Goal: Task Accomplishment & Management: Manage account settings

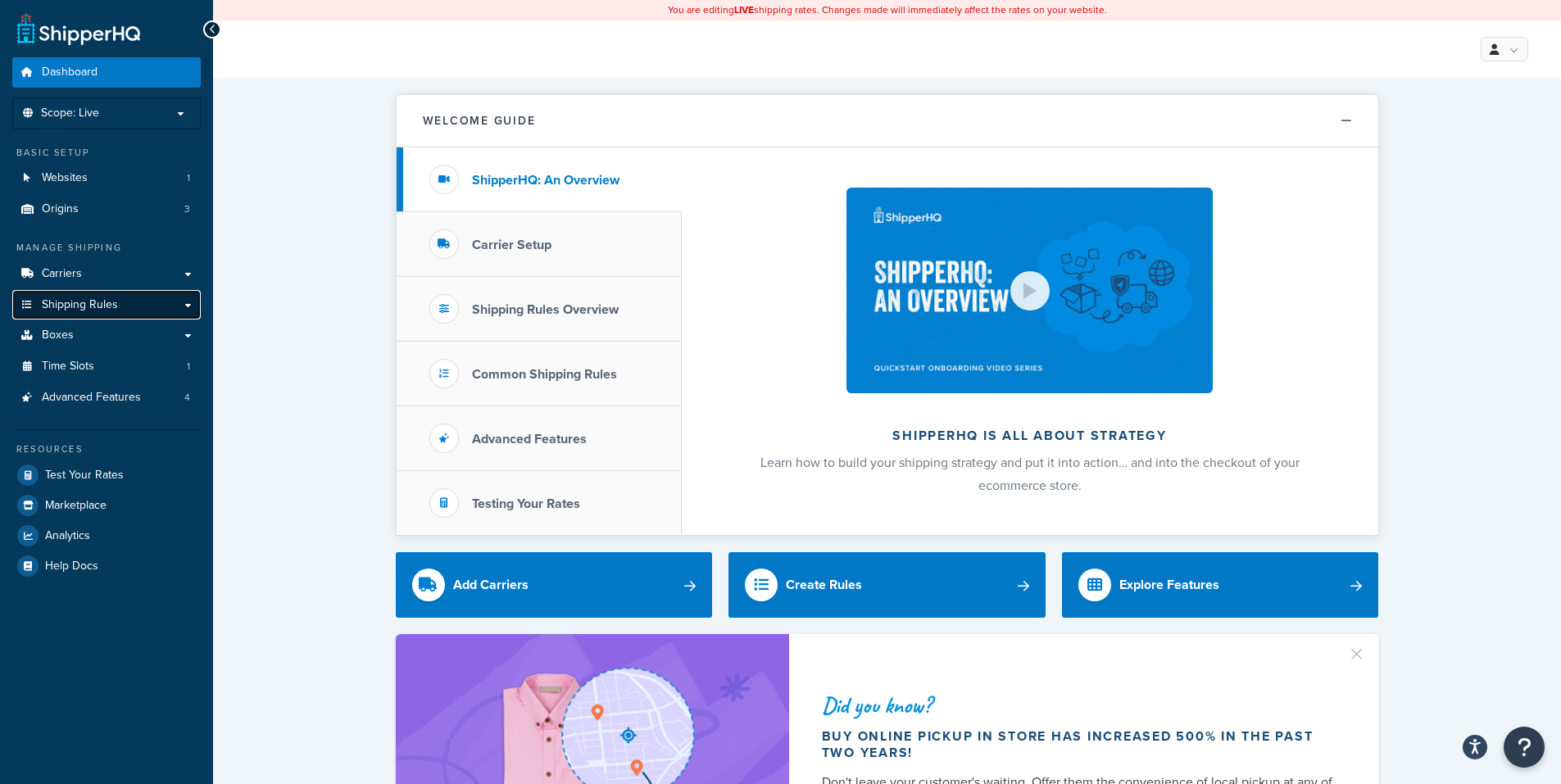
click at [49, 302] on span "Shipping Rules" at bounding box center [79, 305] width 76 height 14
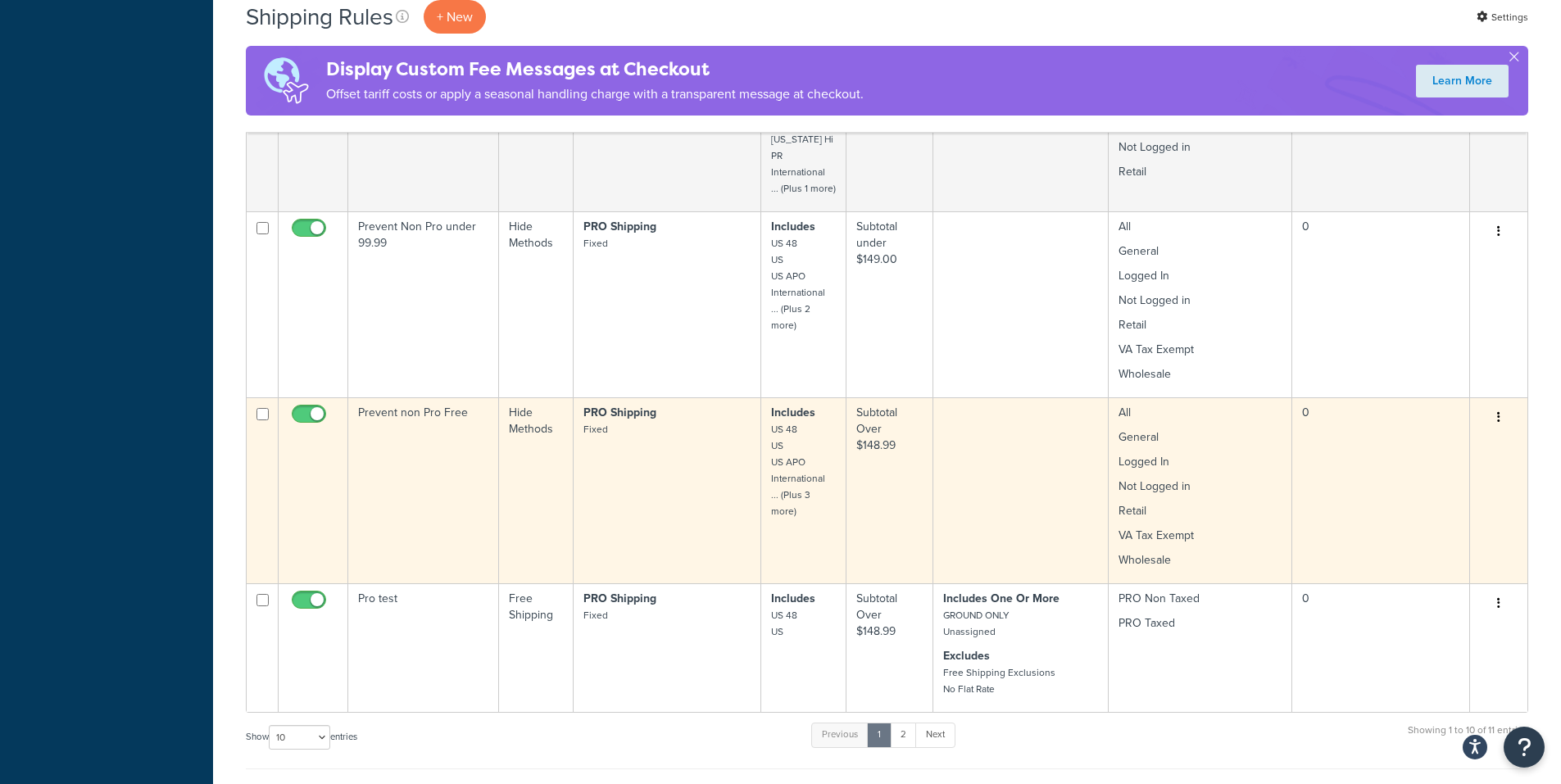
scroll to position [1065, 0]
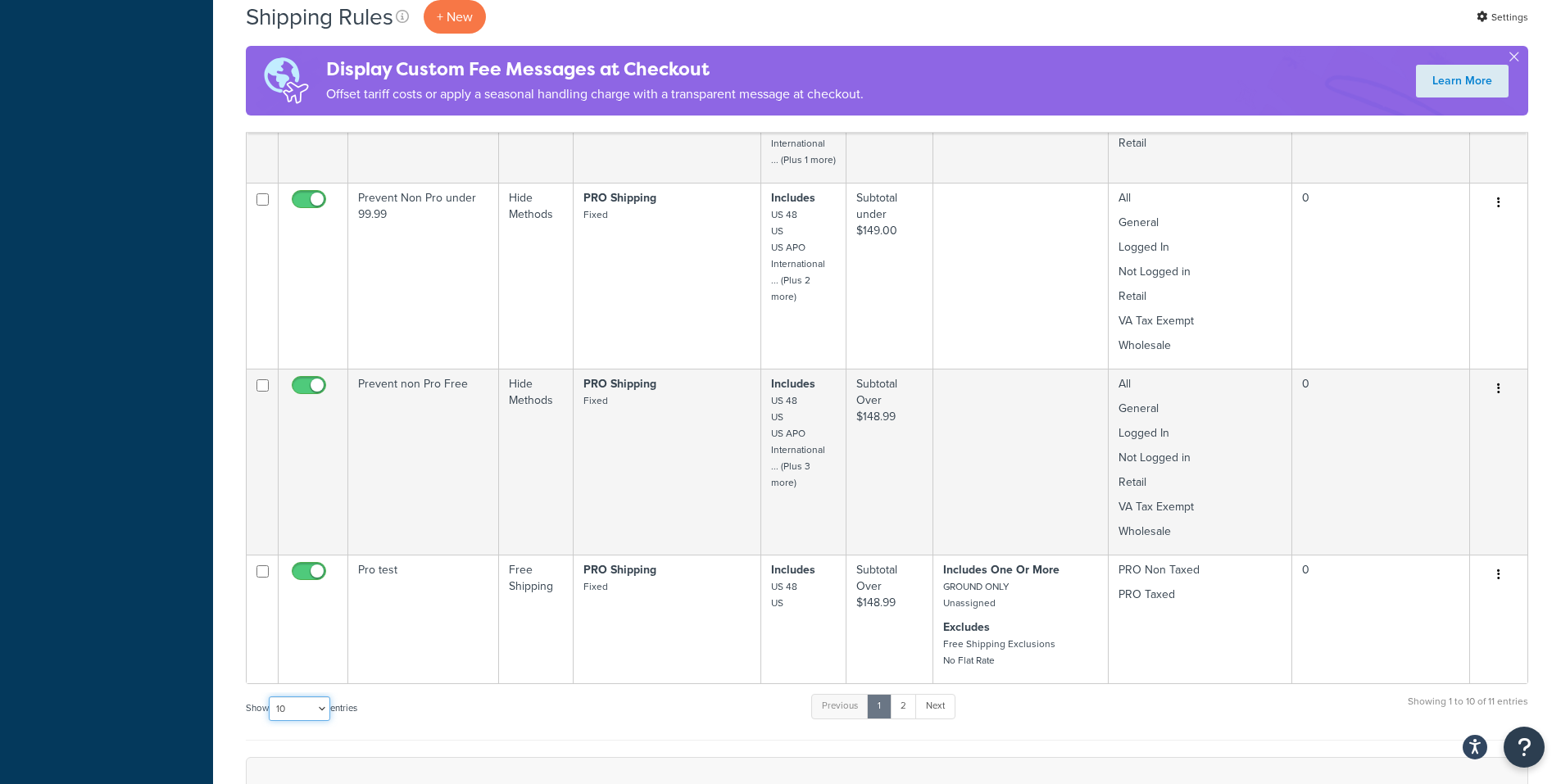
click at [323, 699] on select "10 15 25 50 100 1000" at bounding box center [300, 709] width 62 height 25
select select "15"
click at [271, 697] on select "10 15 25 50 100 1000" at bounding box center [300, 709] width 62 height 25
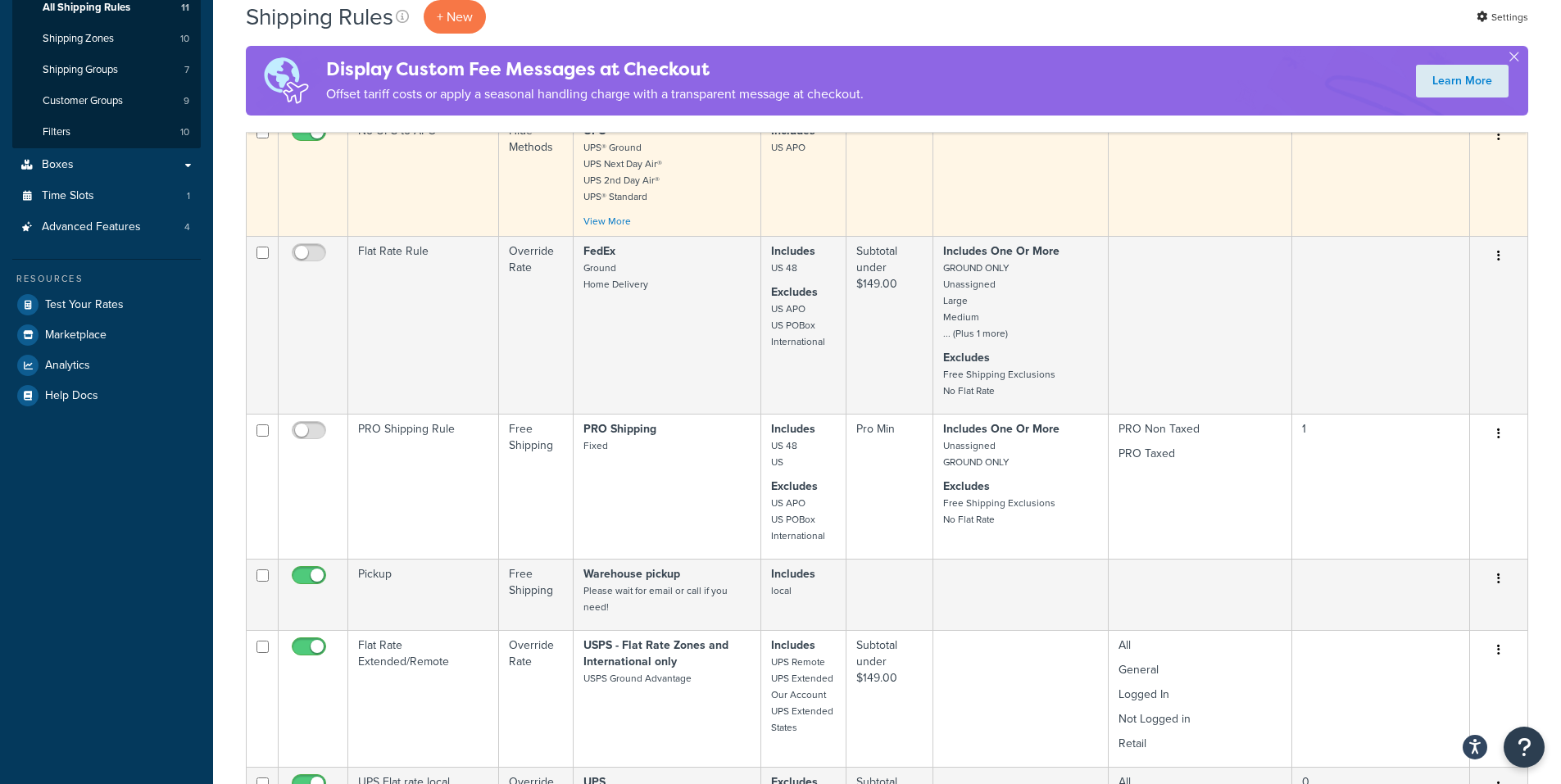
scroll to position [82, 0]
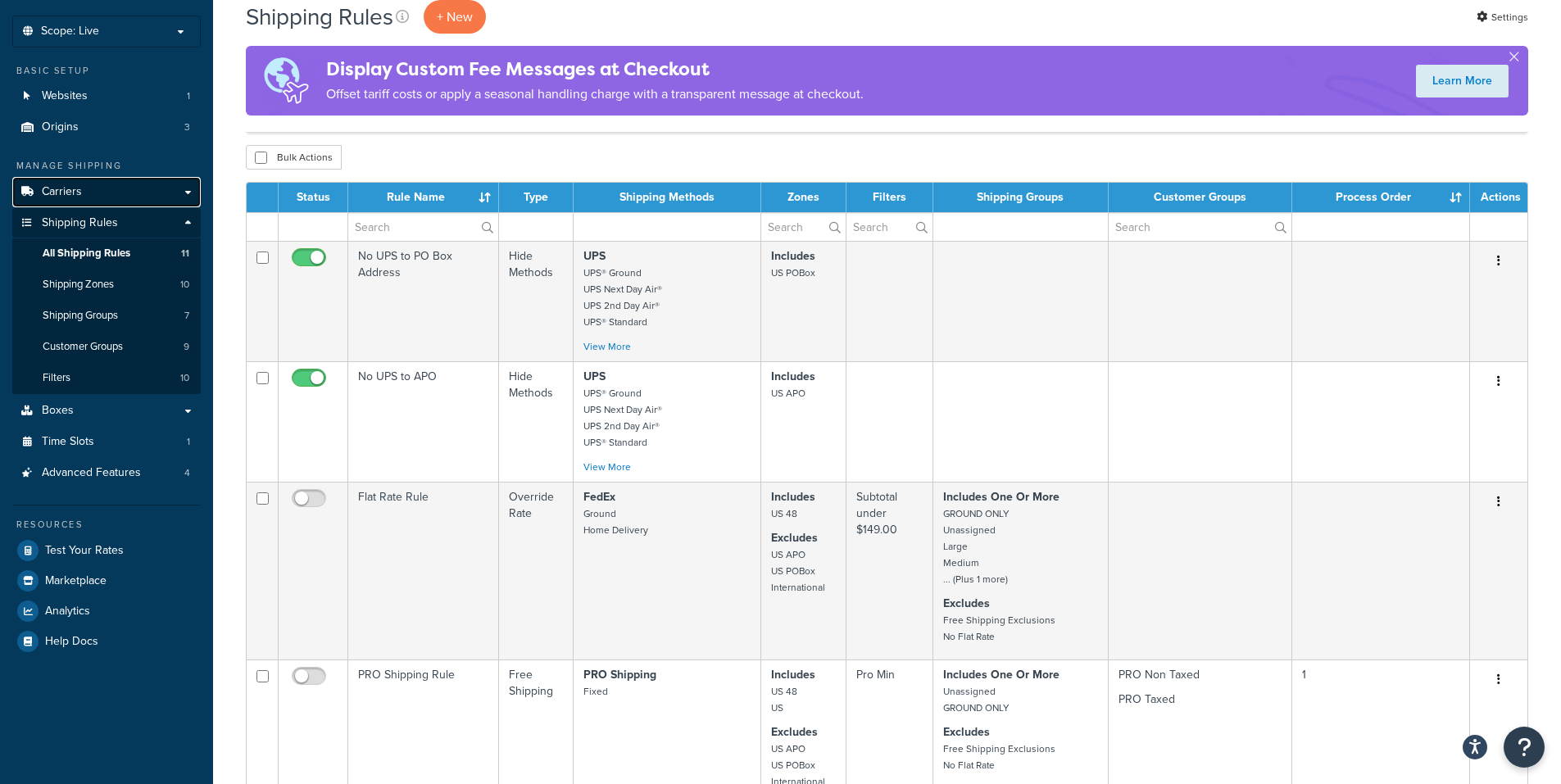
click at [84, 190] on link "Carriers" at bounding box center [107, 192] width 189 height 30
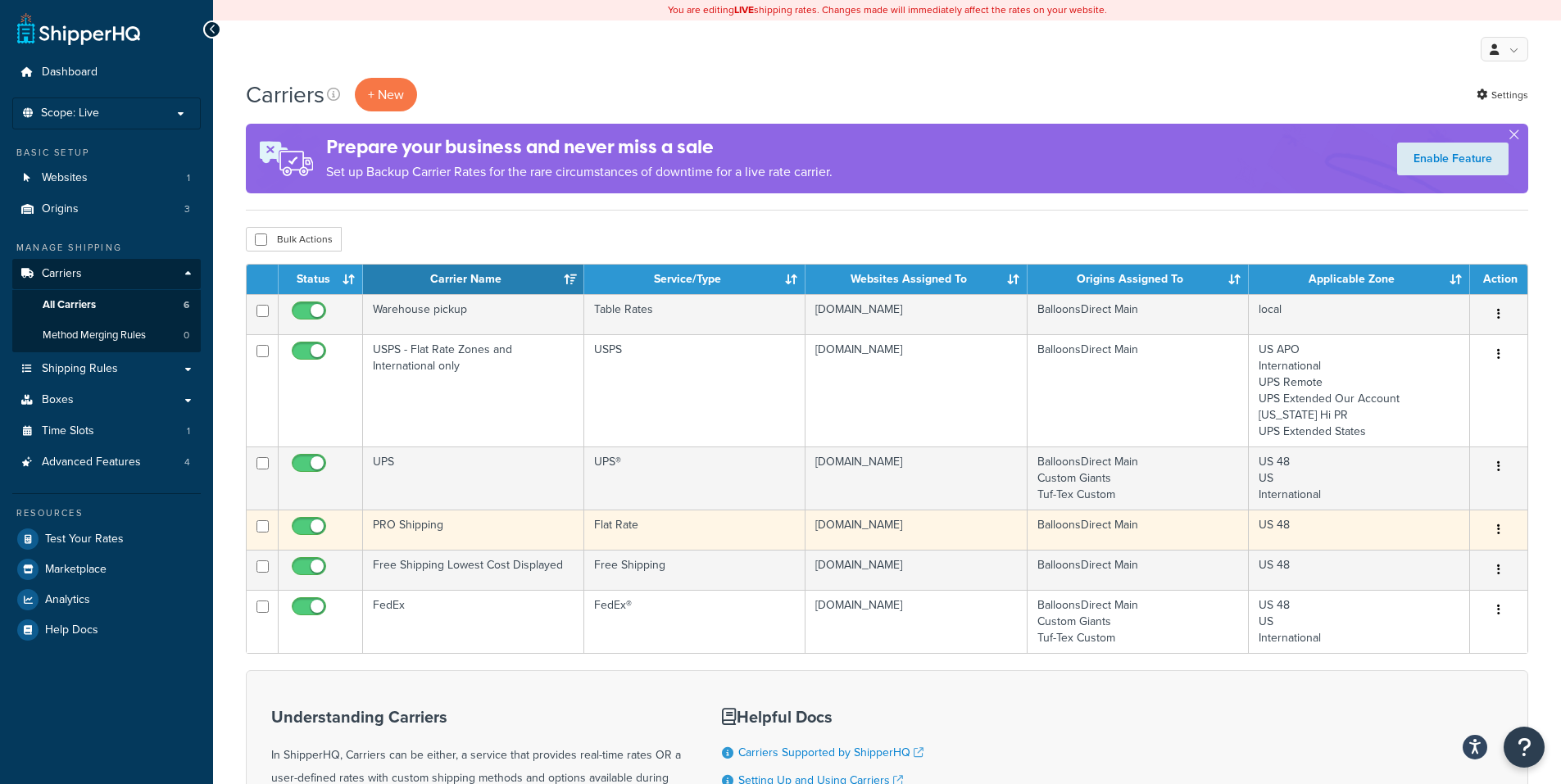
click at [1495, 526] on button "button" at bounding box center [1499, 530] width 23 height 26
click at [1410, 554] on link "Edit" at bounding box center [1432, 564] width 130 height 34
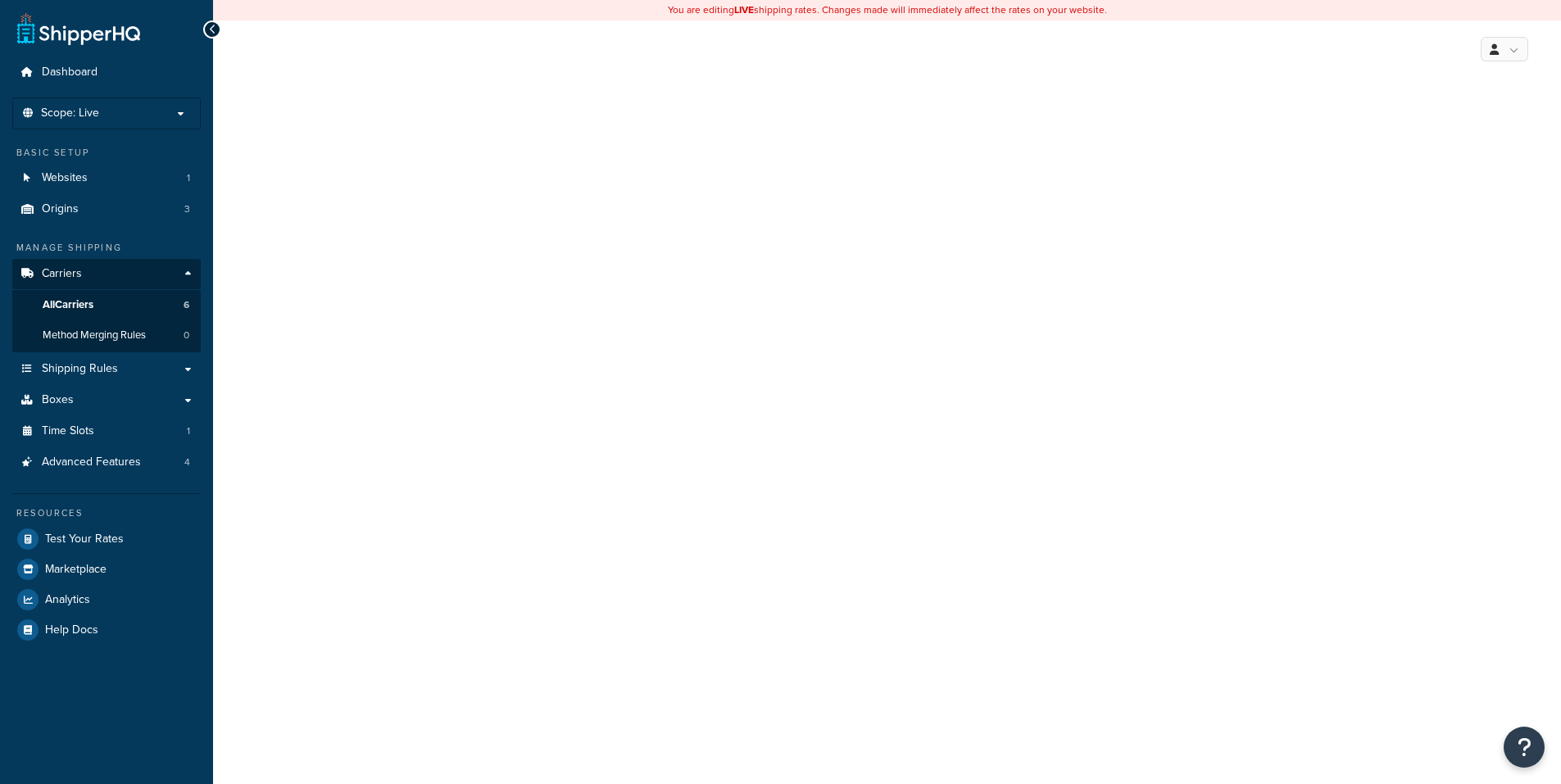
select select "flat"
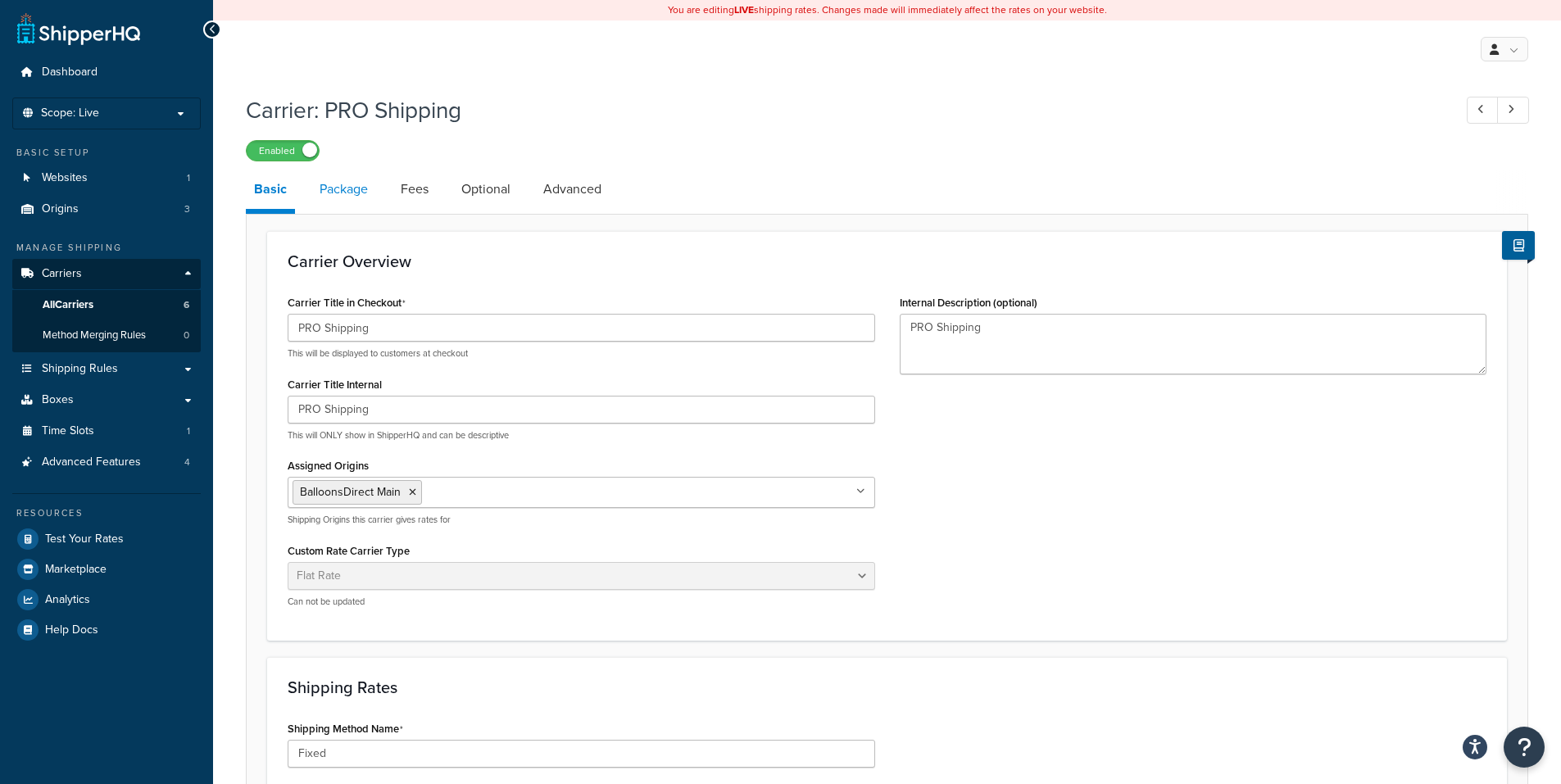
click at [349, 189] on link "Package" at bounding box center [343, 189] width 64 height 40
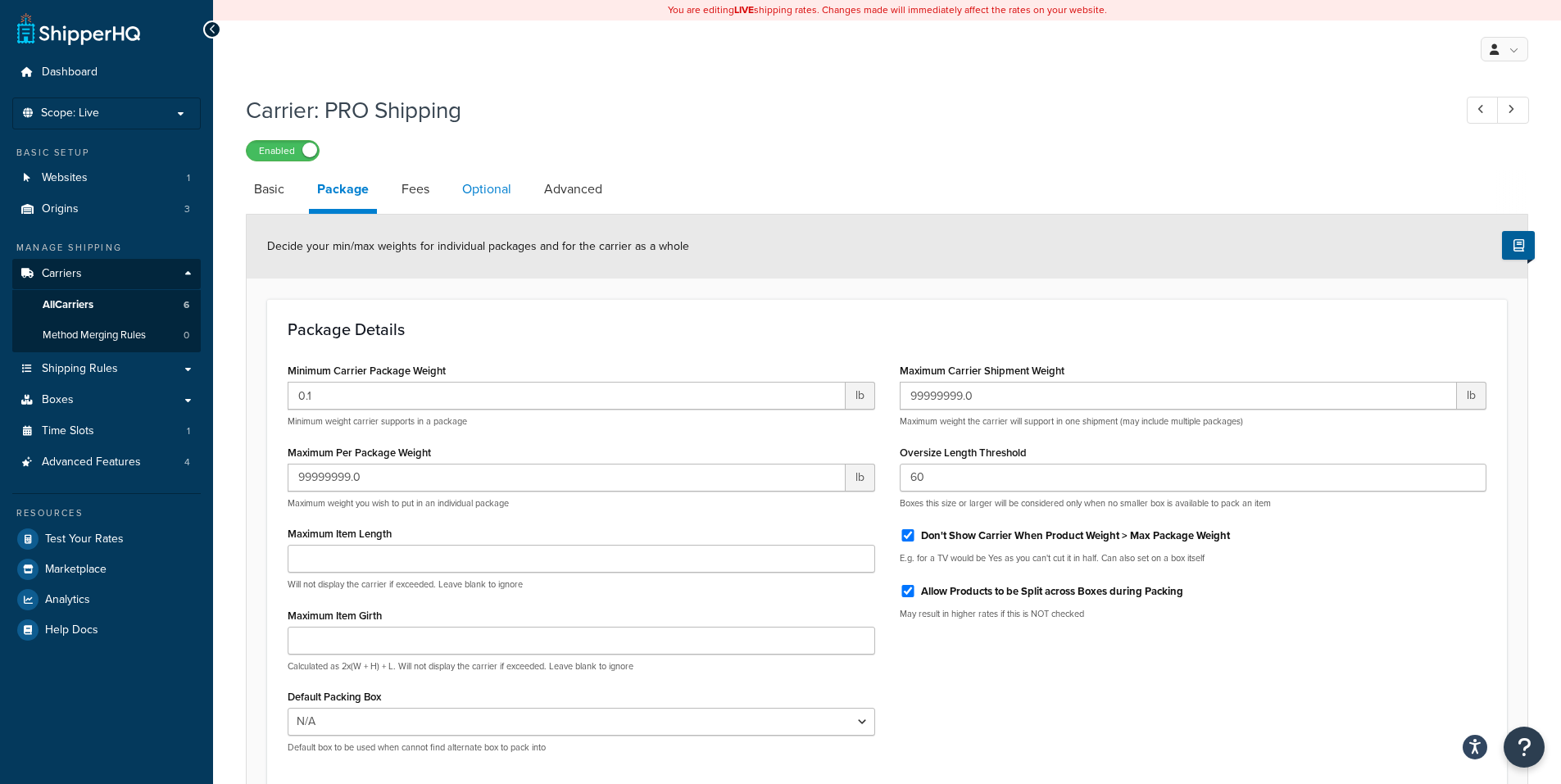
click at [483, 183] on link "Optional" at bounding box center [487, 189] width 65 height 40
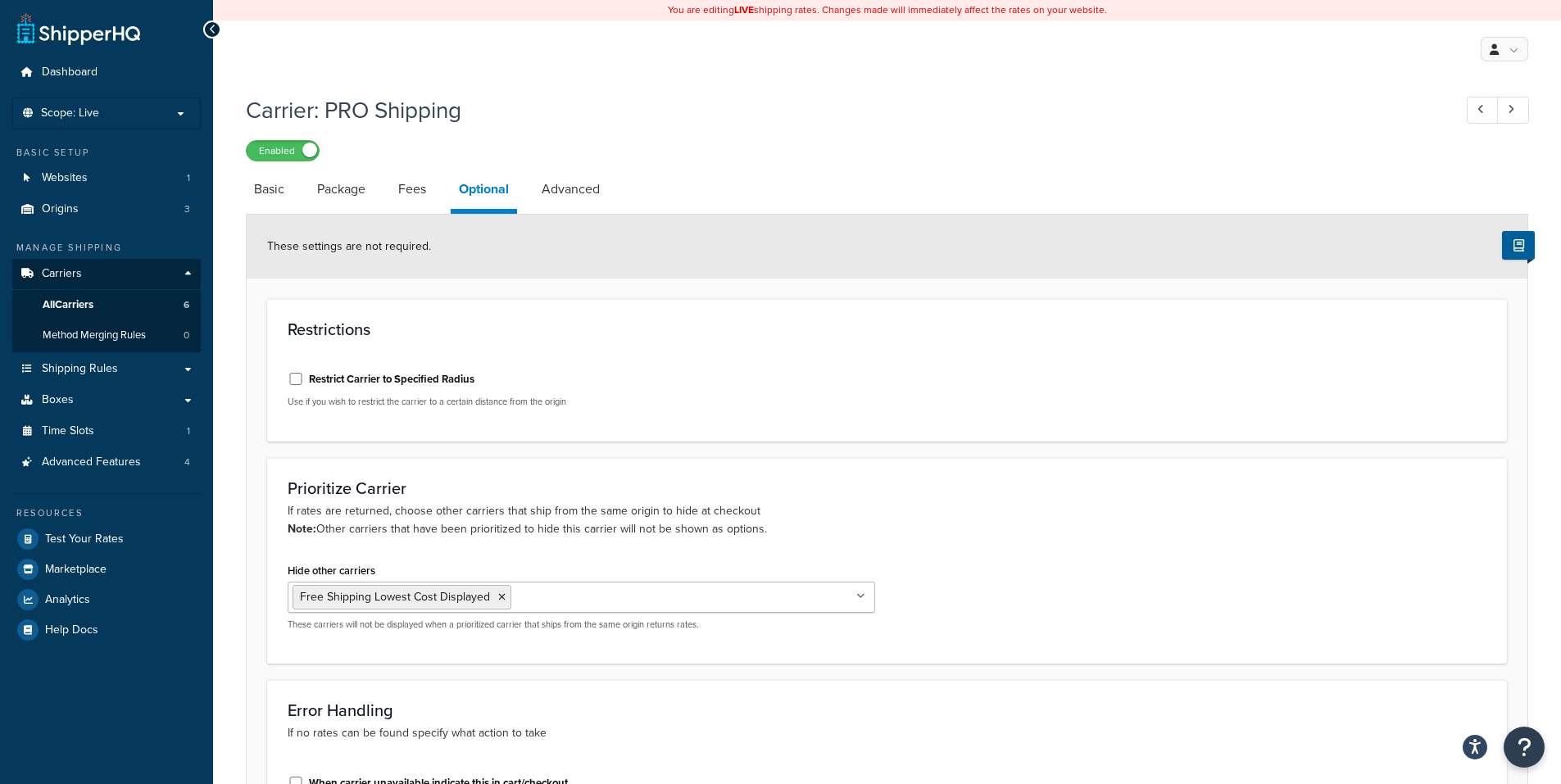
scroll to position [164, 0]
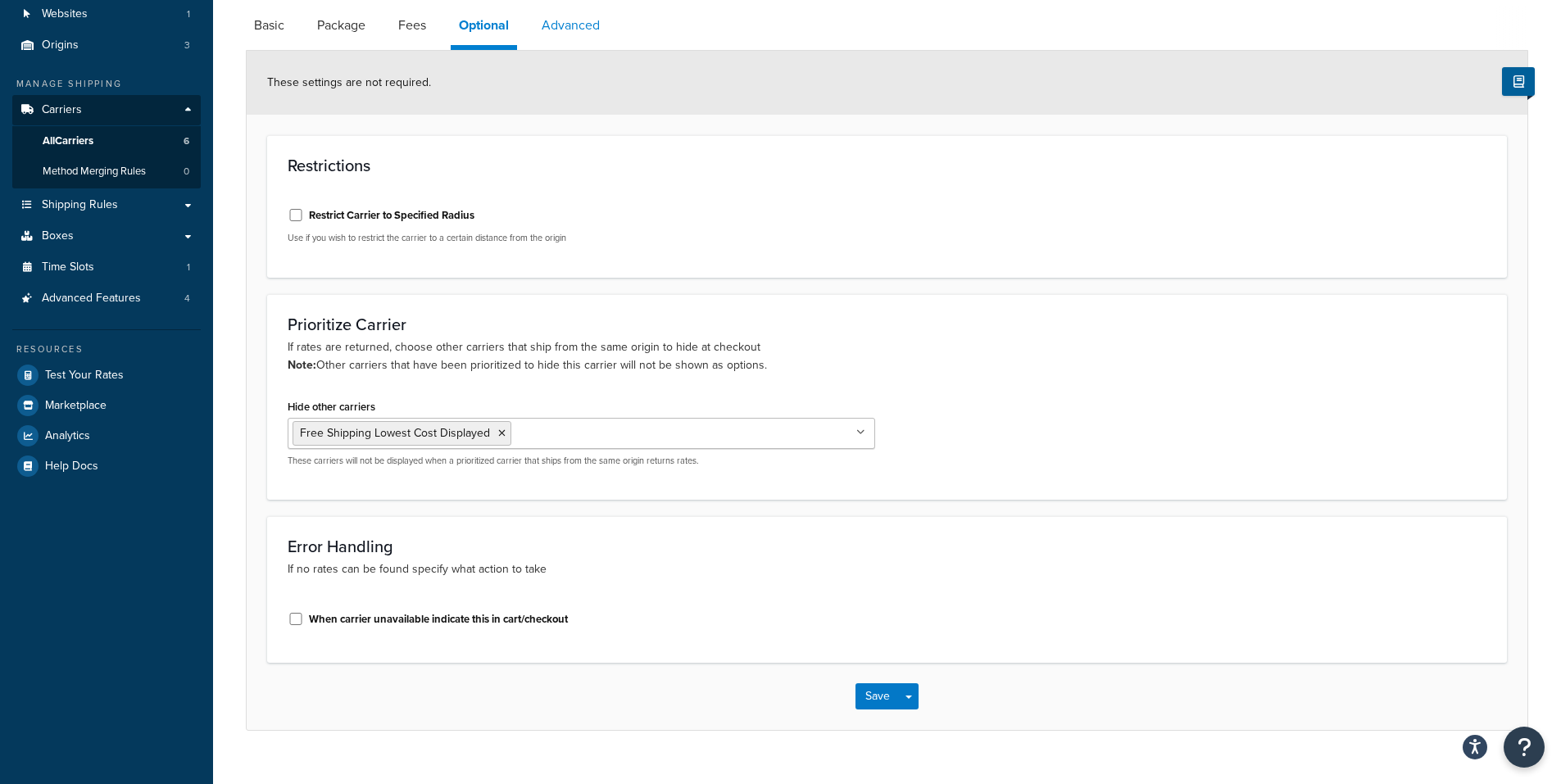
click at [584, 21] on link "Advanced" at bounding box center [571, 26] width 75 height 40
select select "false"
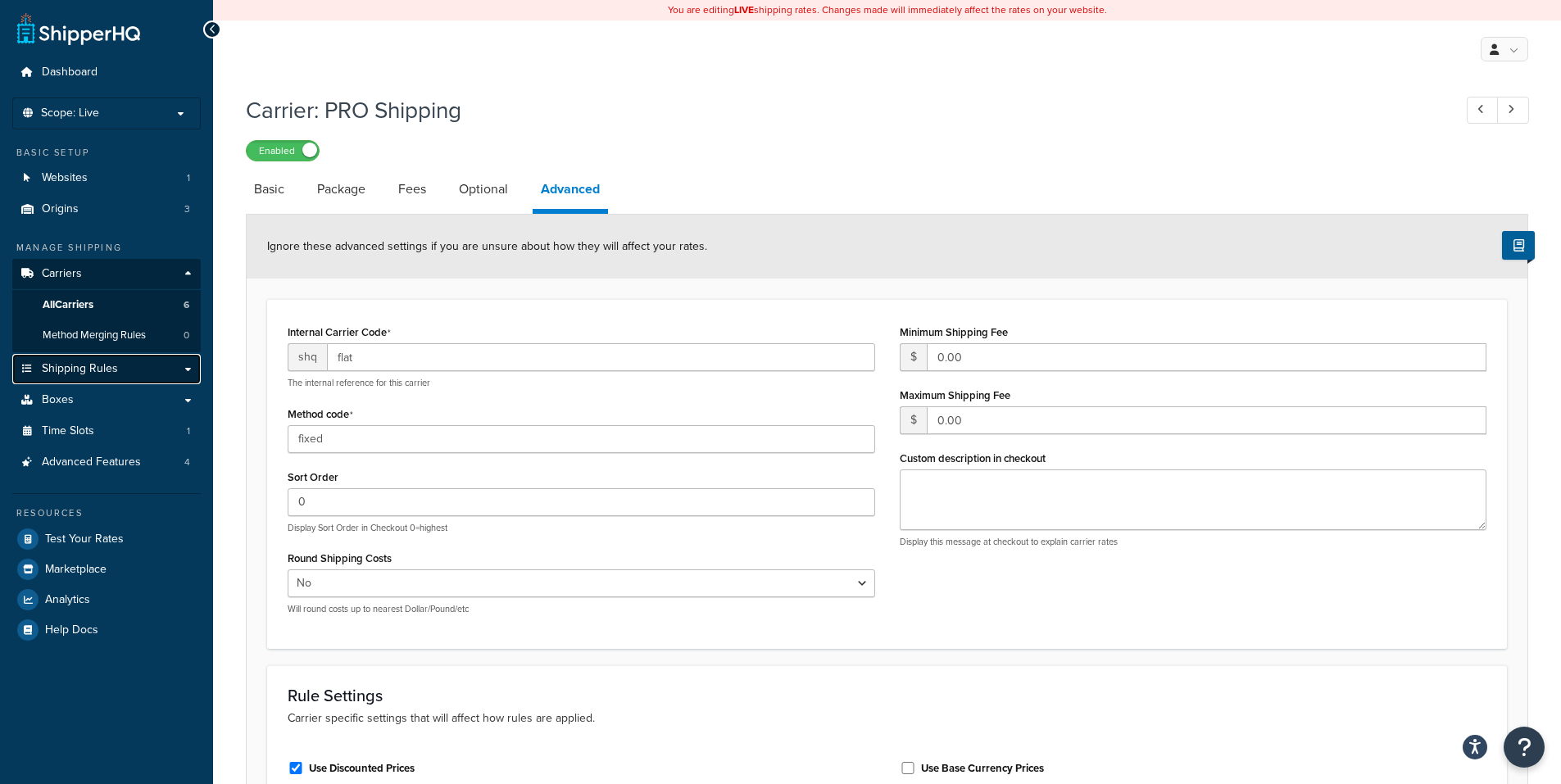
click at [70, 362] on span "Shipping Rules" at bounding box center [79, 370] width 76 height 14
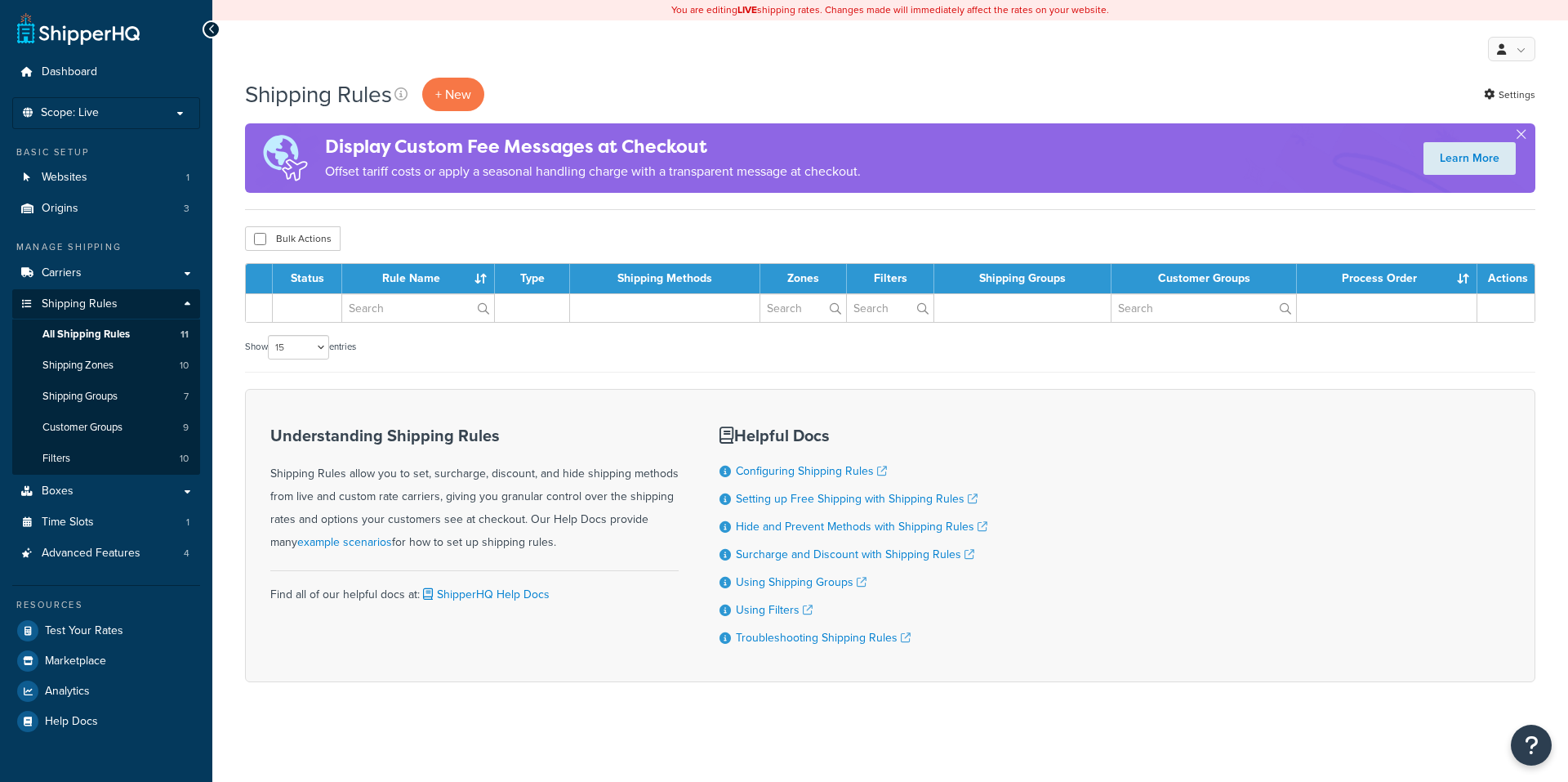
select select "15"
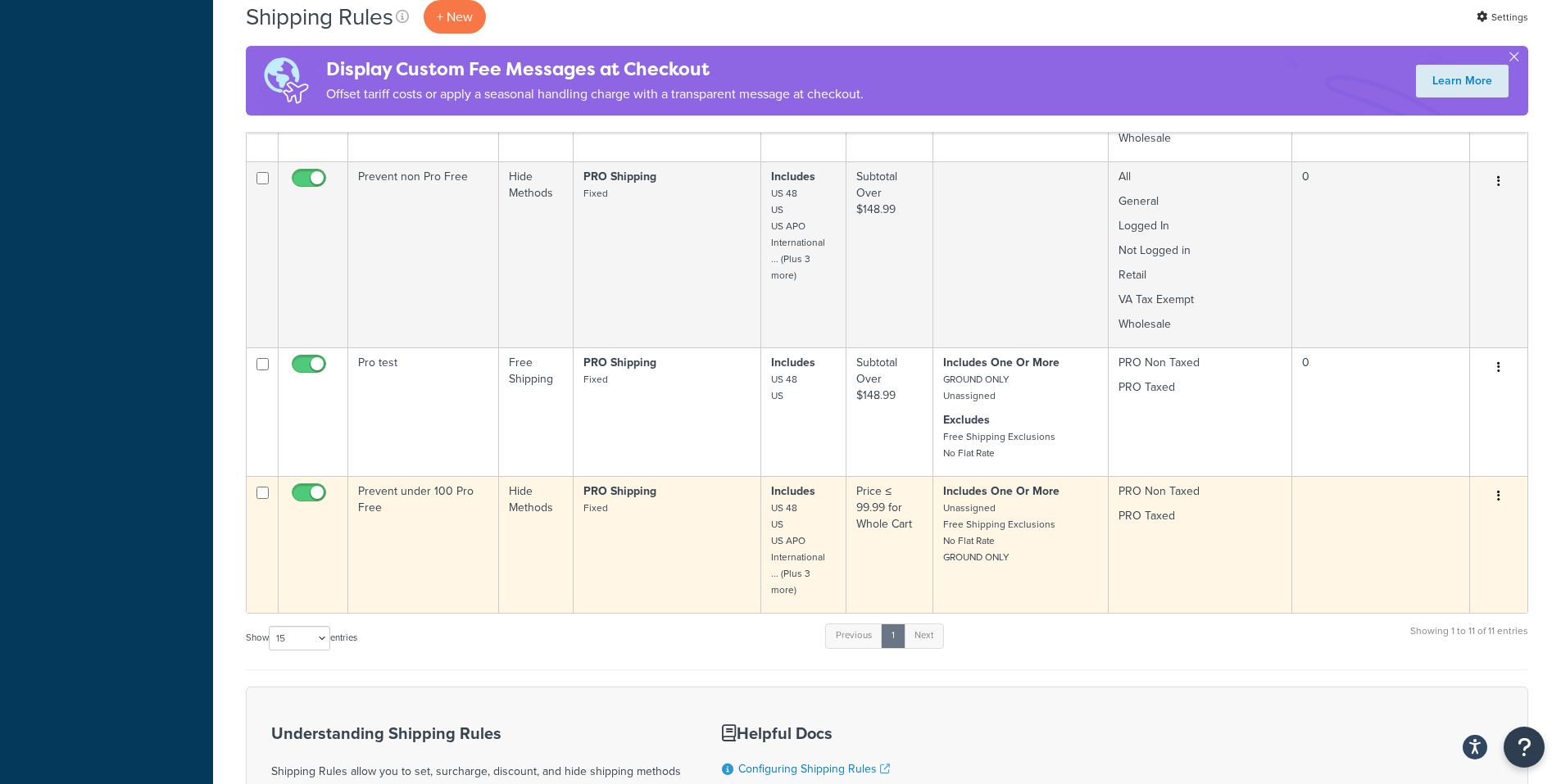
scroll to position [1310, 0]
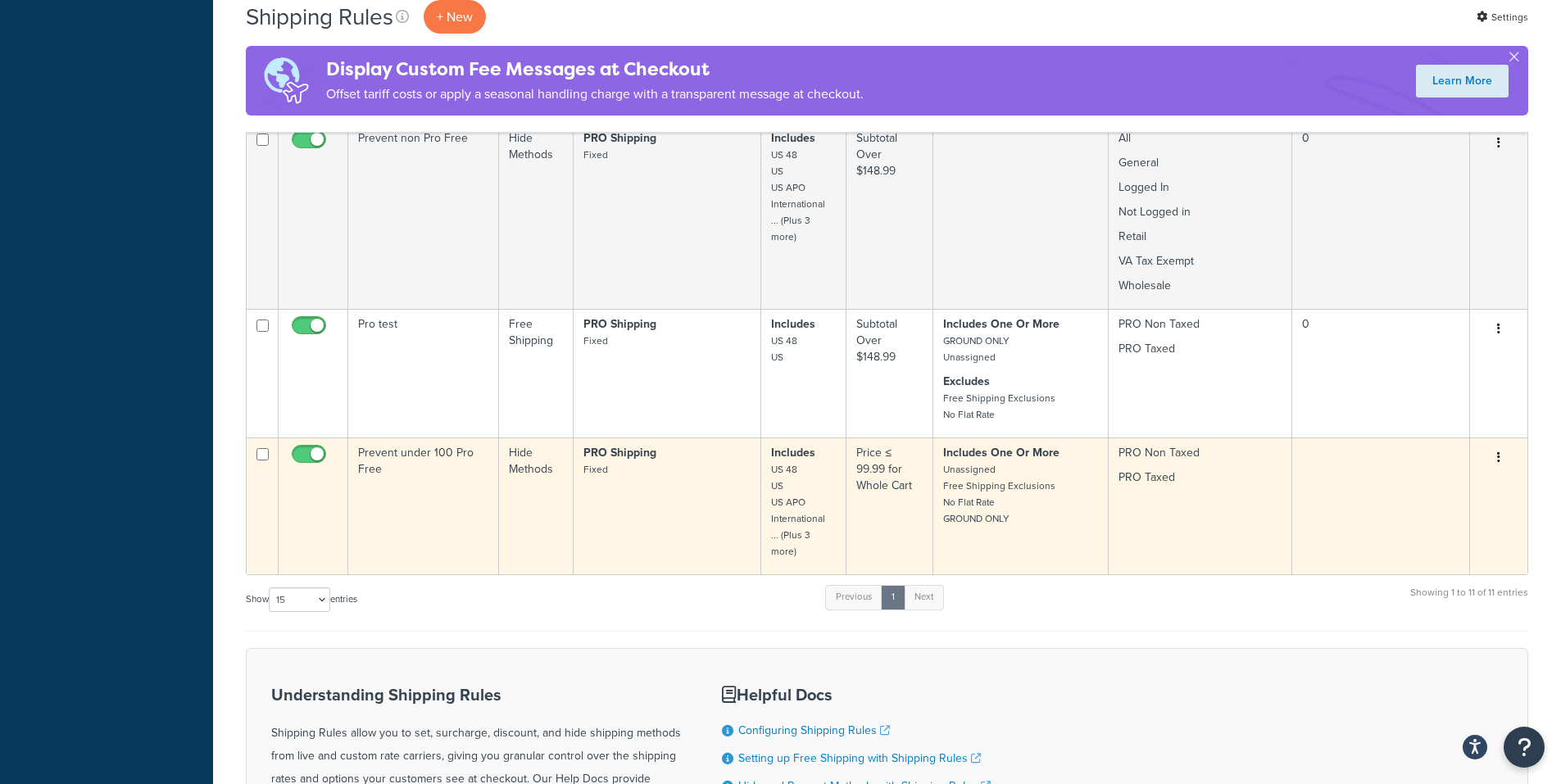
click at [1497, 446] on button "button" at bounding box center [1499, 458] width 23 height 26
click at [1413, 475] on link "Edit" at bounding box center [1445, 489] width 130 height 34
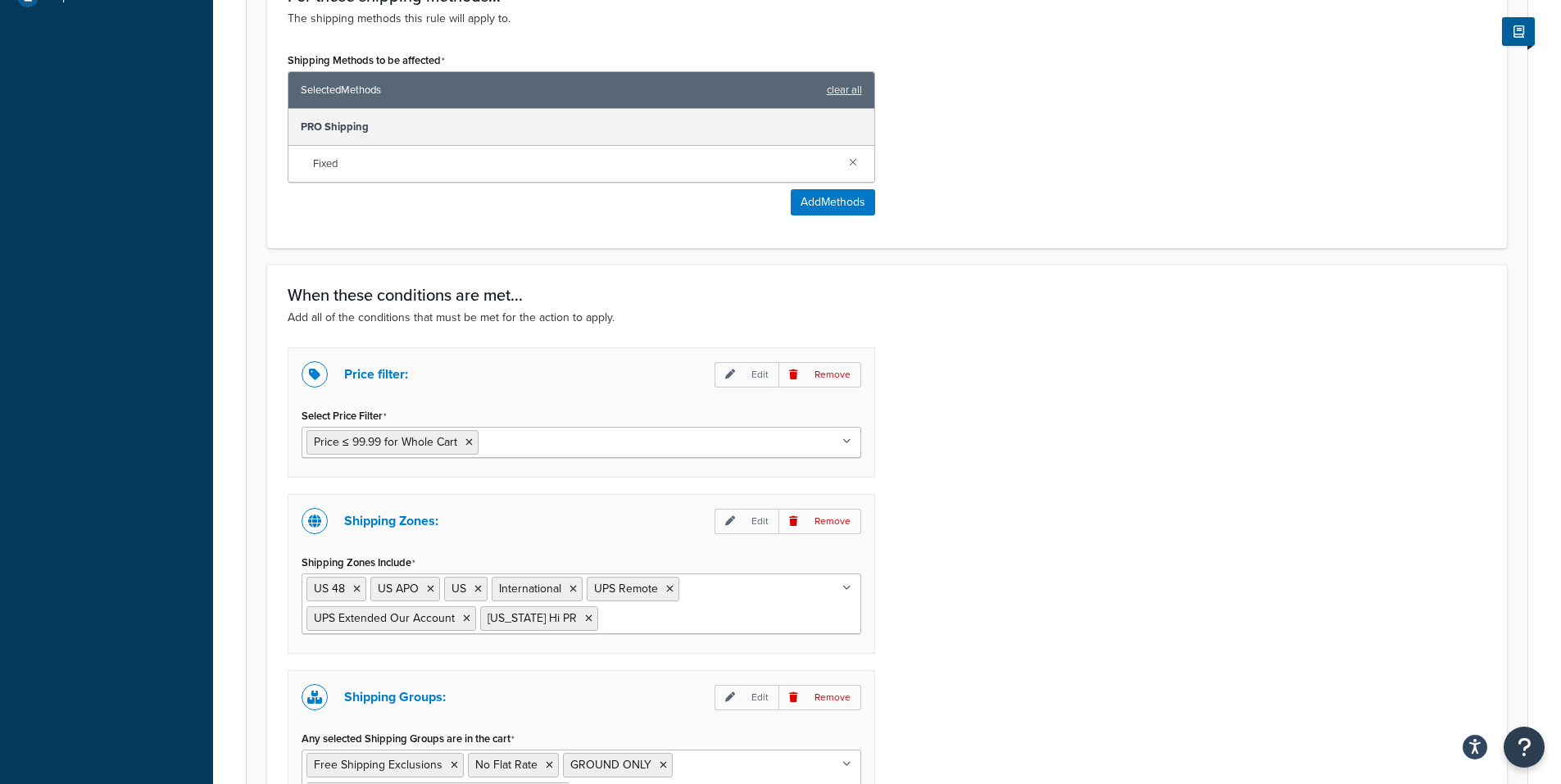
scroll to position [737, 0]
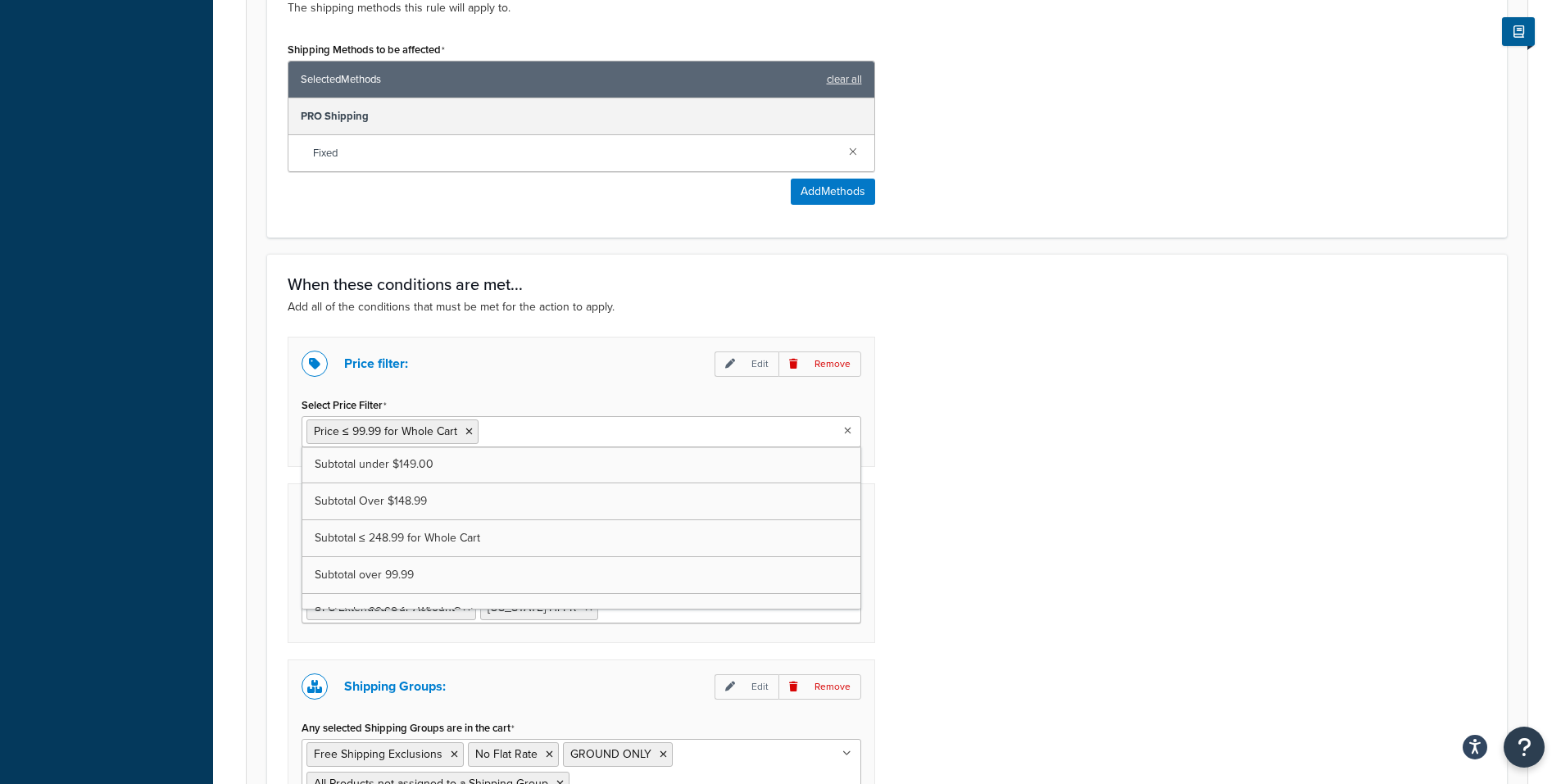
click at [843, 430] on ul "Price ≤ 99.99 for Whole Cart" at bounding box center [582, 431] width 559 height 31
click at [617, 429] on icon at bounding box center [620, 431] width 7 height 10
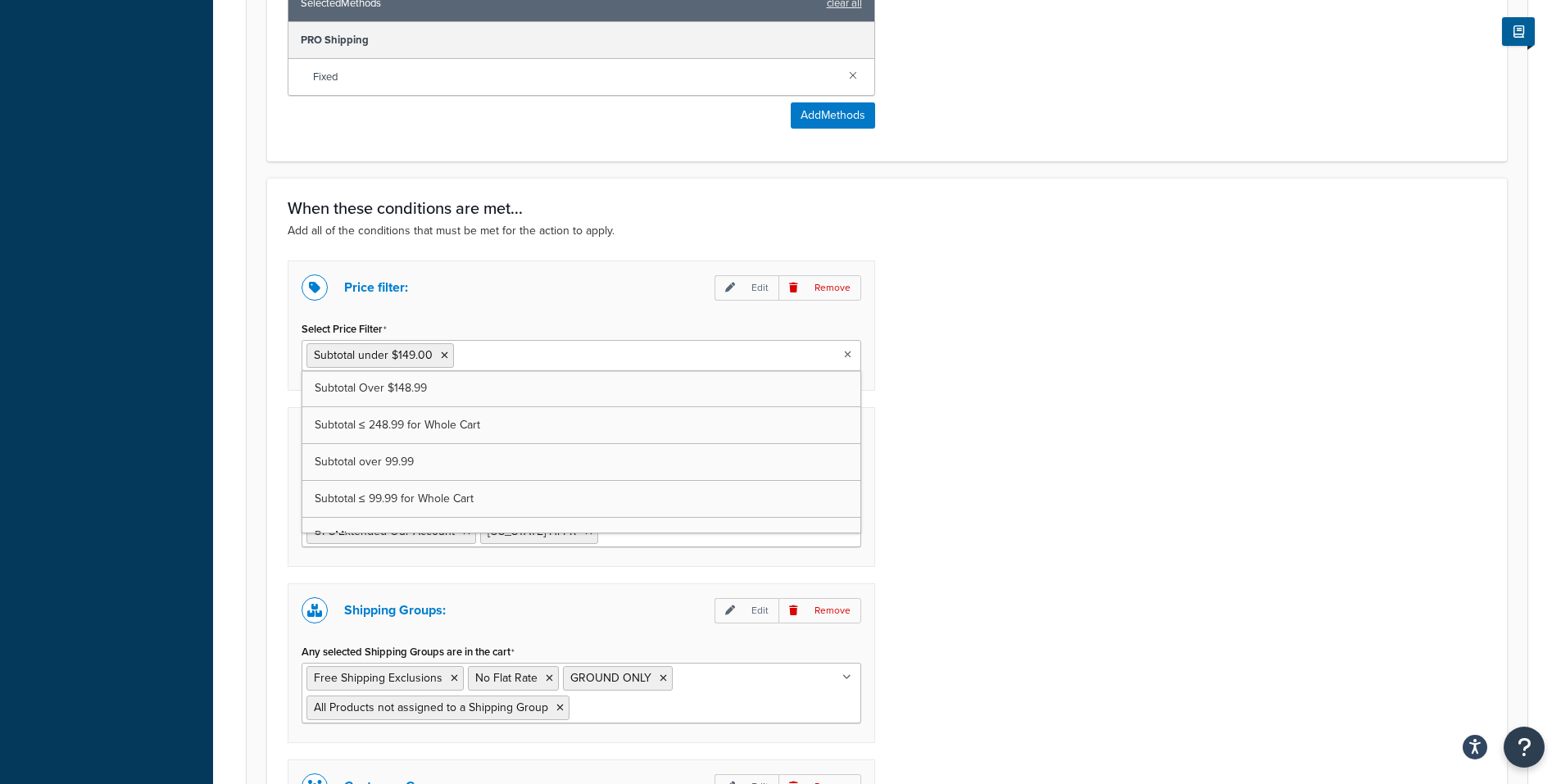
scroll to position [901, 0]
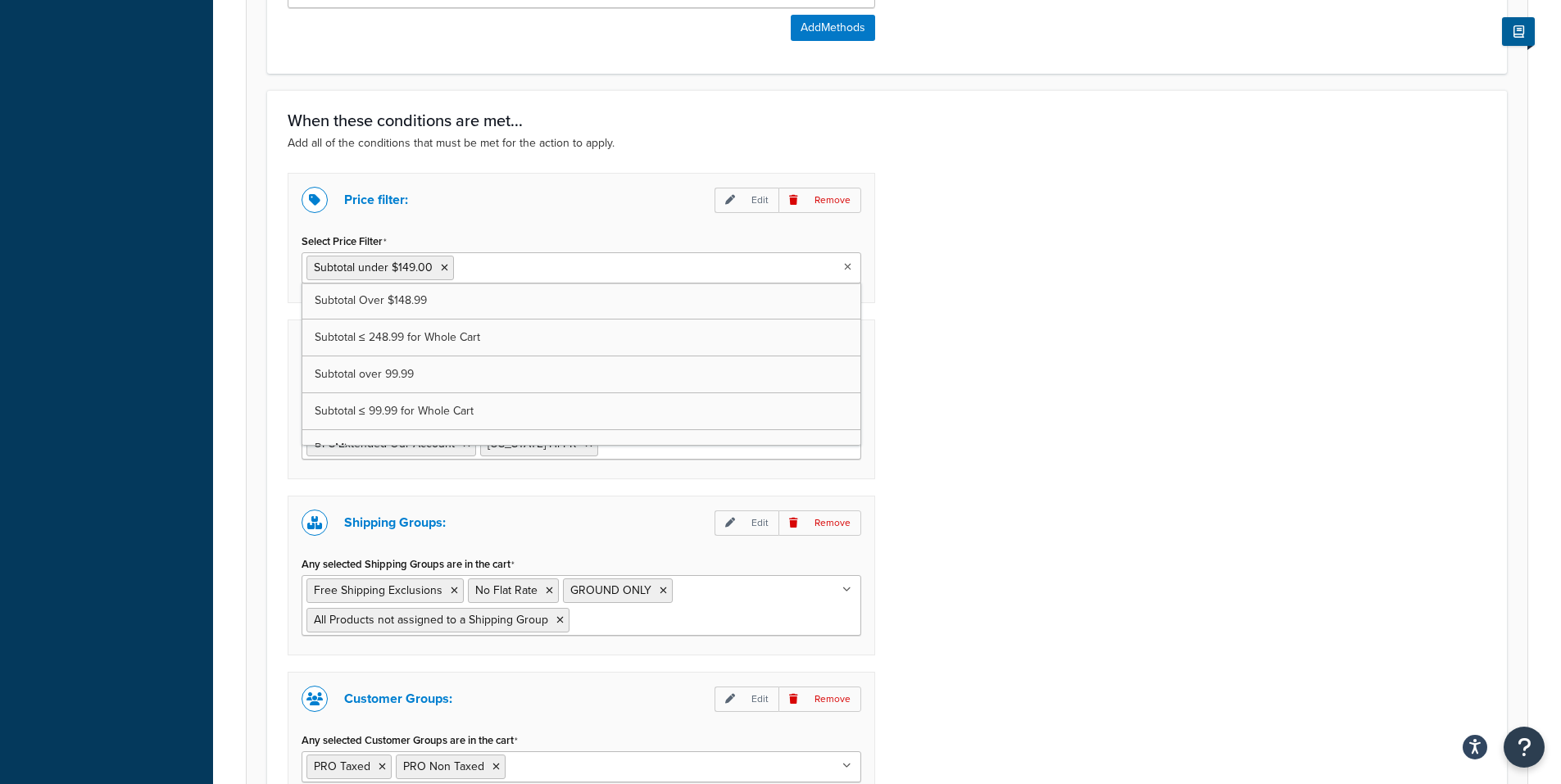
click at [927, 390] on div "Price filter: Edit Remove Select Price Filter Subtotal under $149.00 Subtotal O…" at bounding box center [887, 509] width 1224 height 672
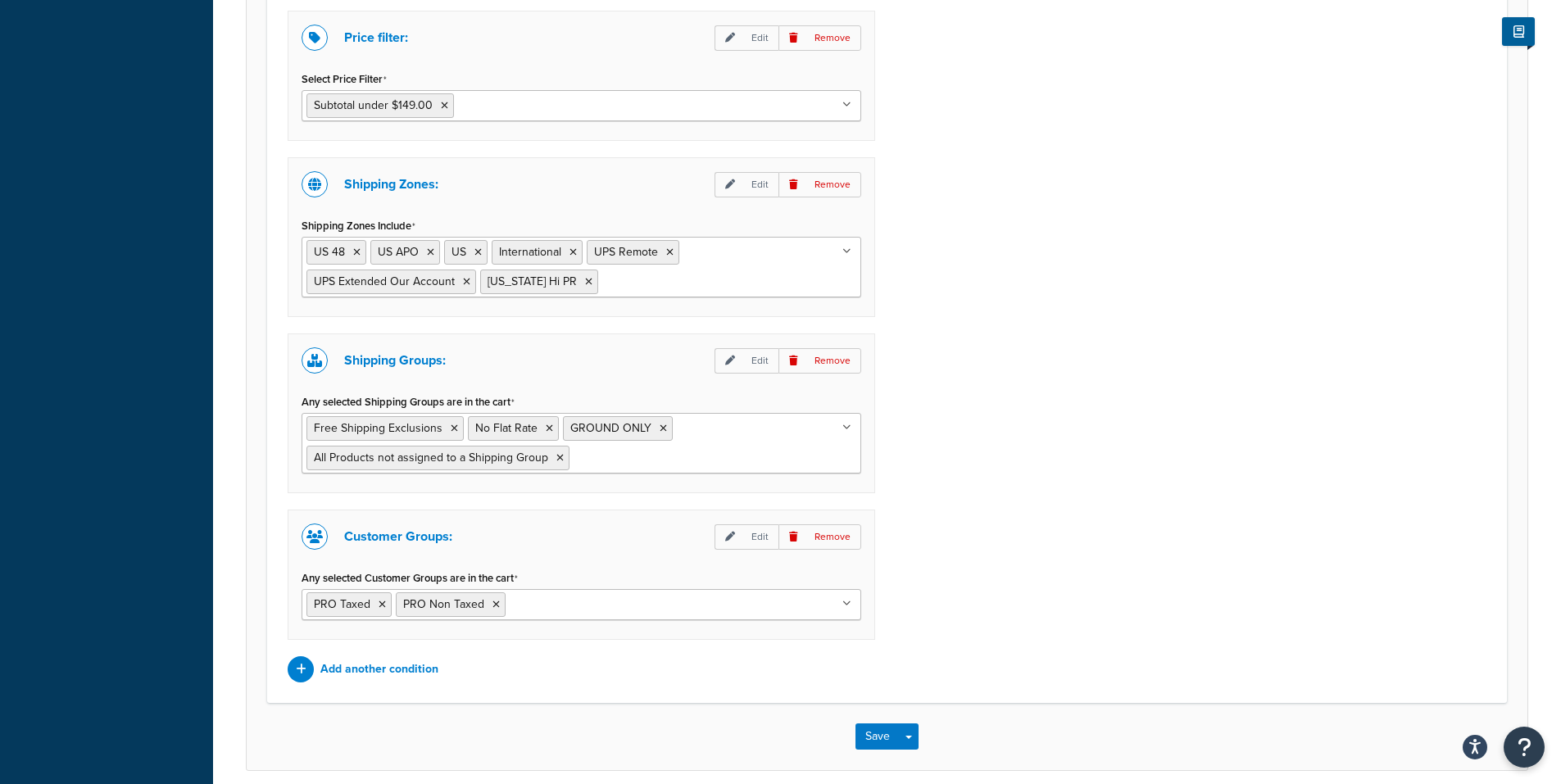
scroll to position [1065, 0]
click at [874, 732] on button "Save" at bounding box center [878, 735] width 44 height 26
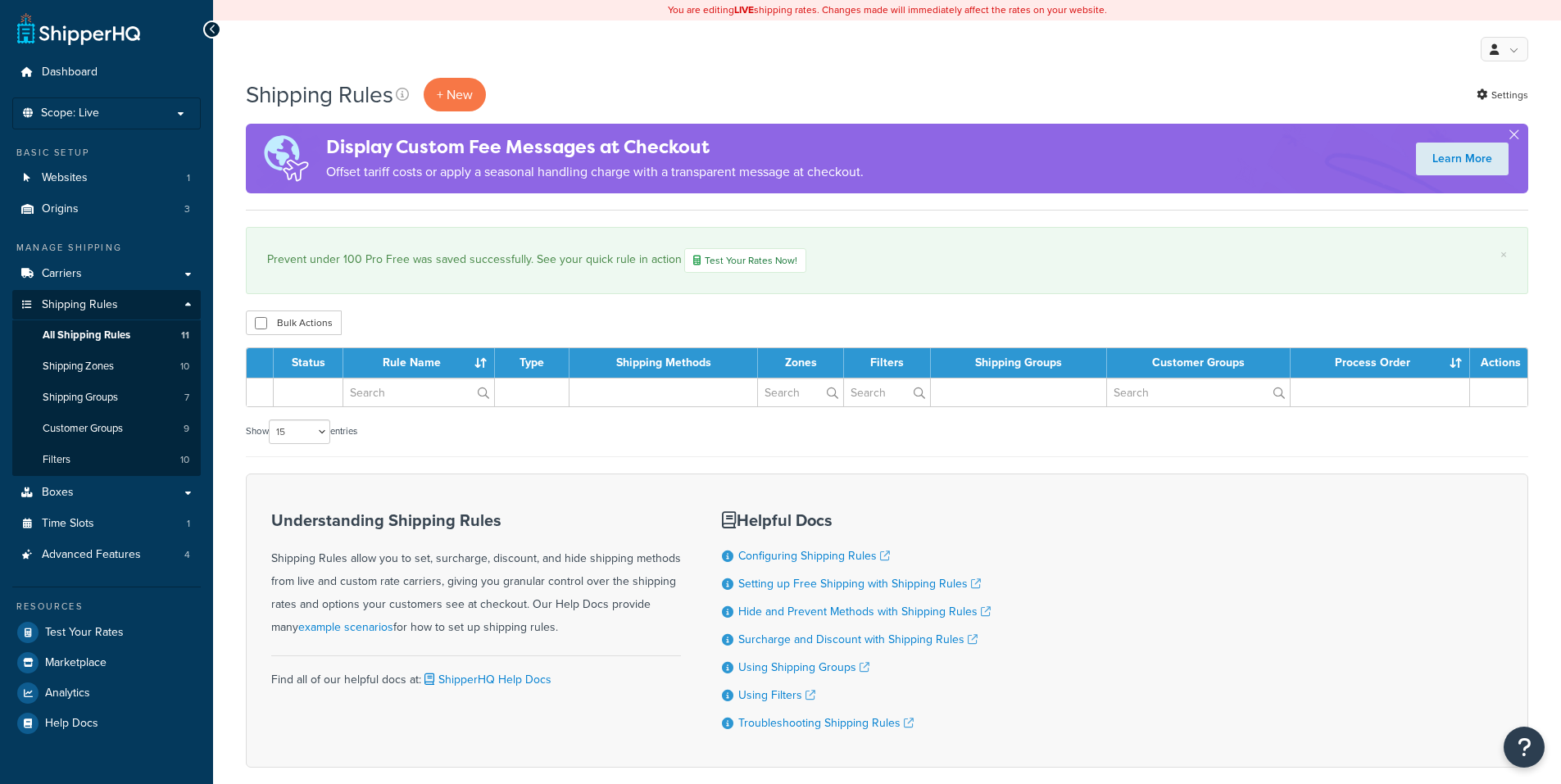
select select "15"
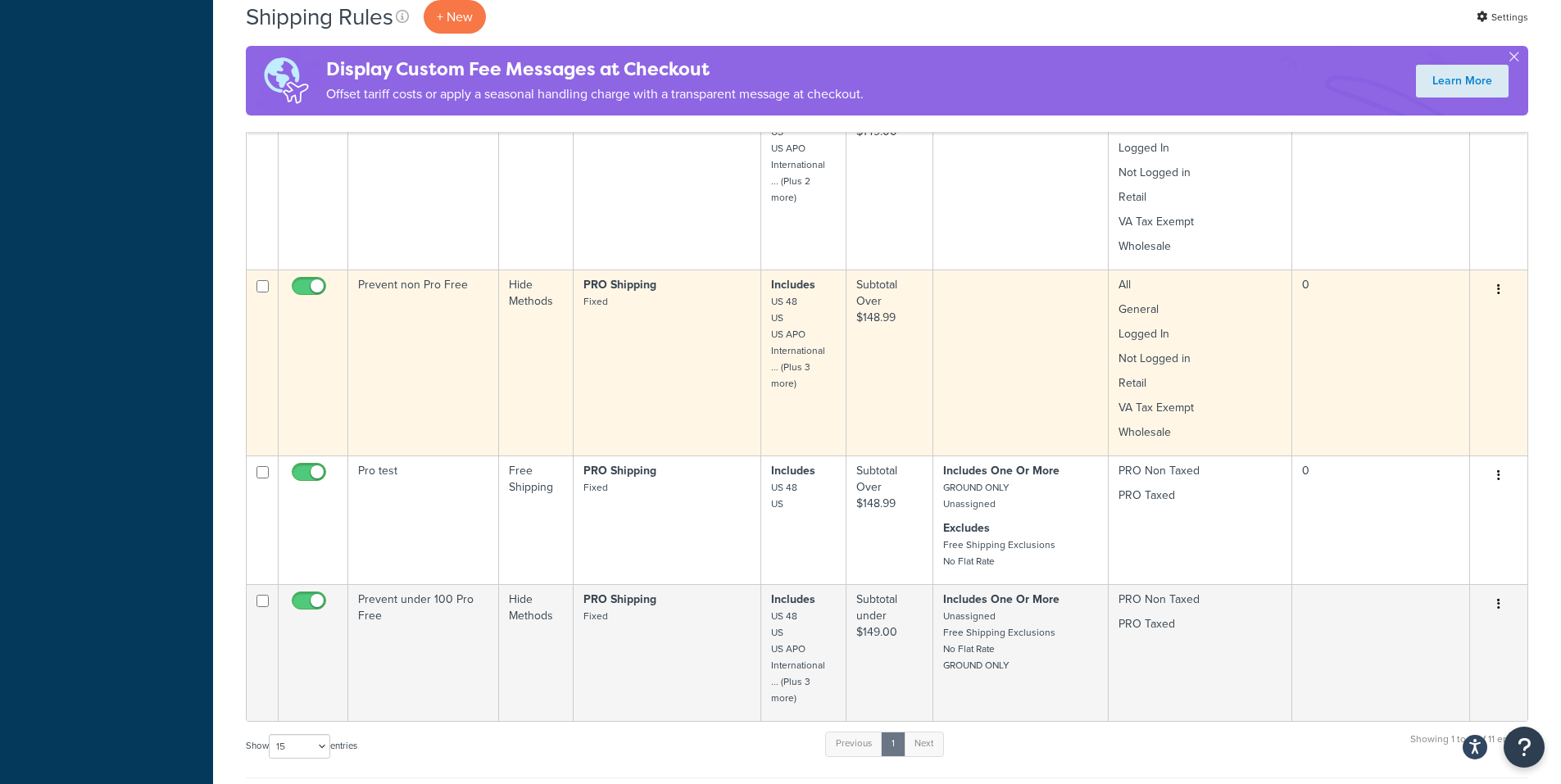
scroll to position [1228, 0]
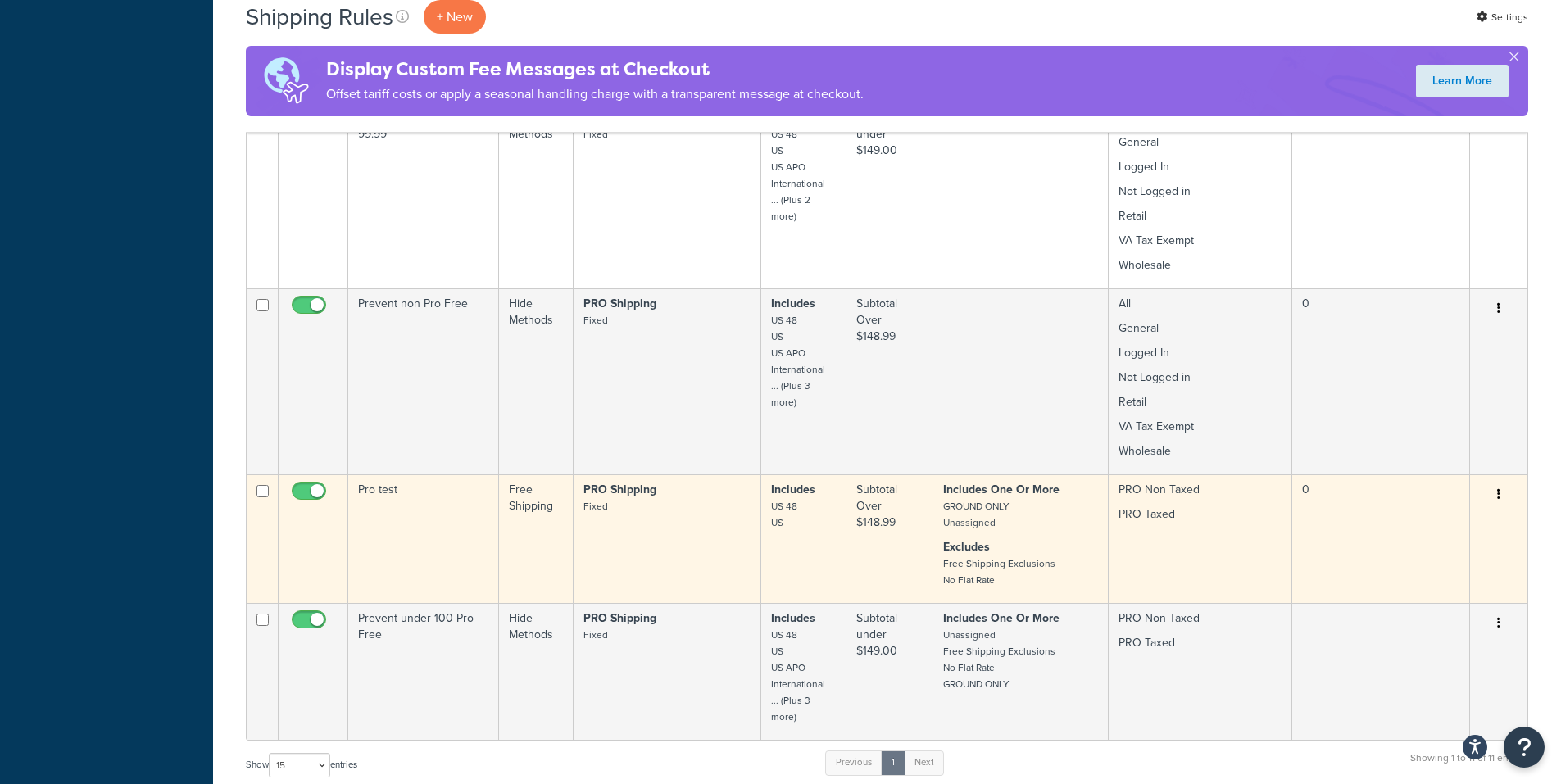
click at [1495, 483] on button "button" at bounding box center [1499, 495] width 23 height 26
click at [1433, 511] on link "Edit" at bounding box center [1445, 526] width 130 height 34
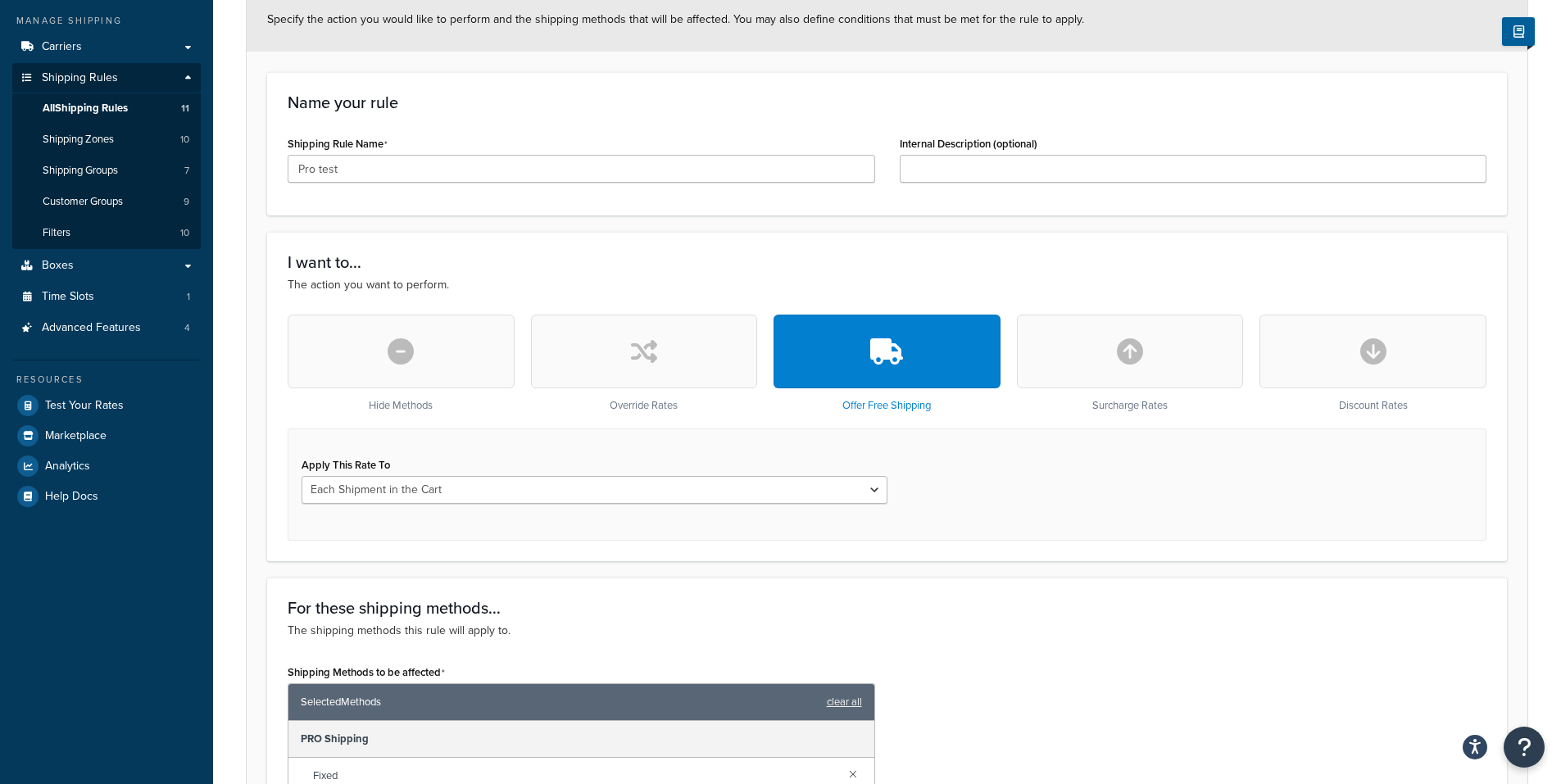
scroll to position [246, 0]
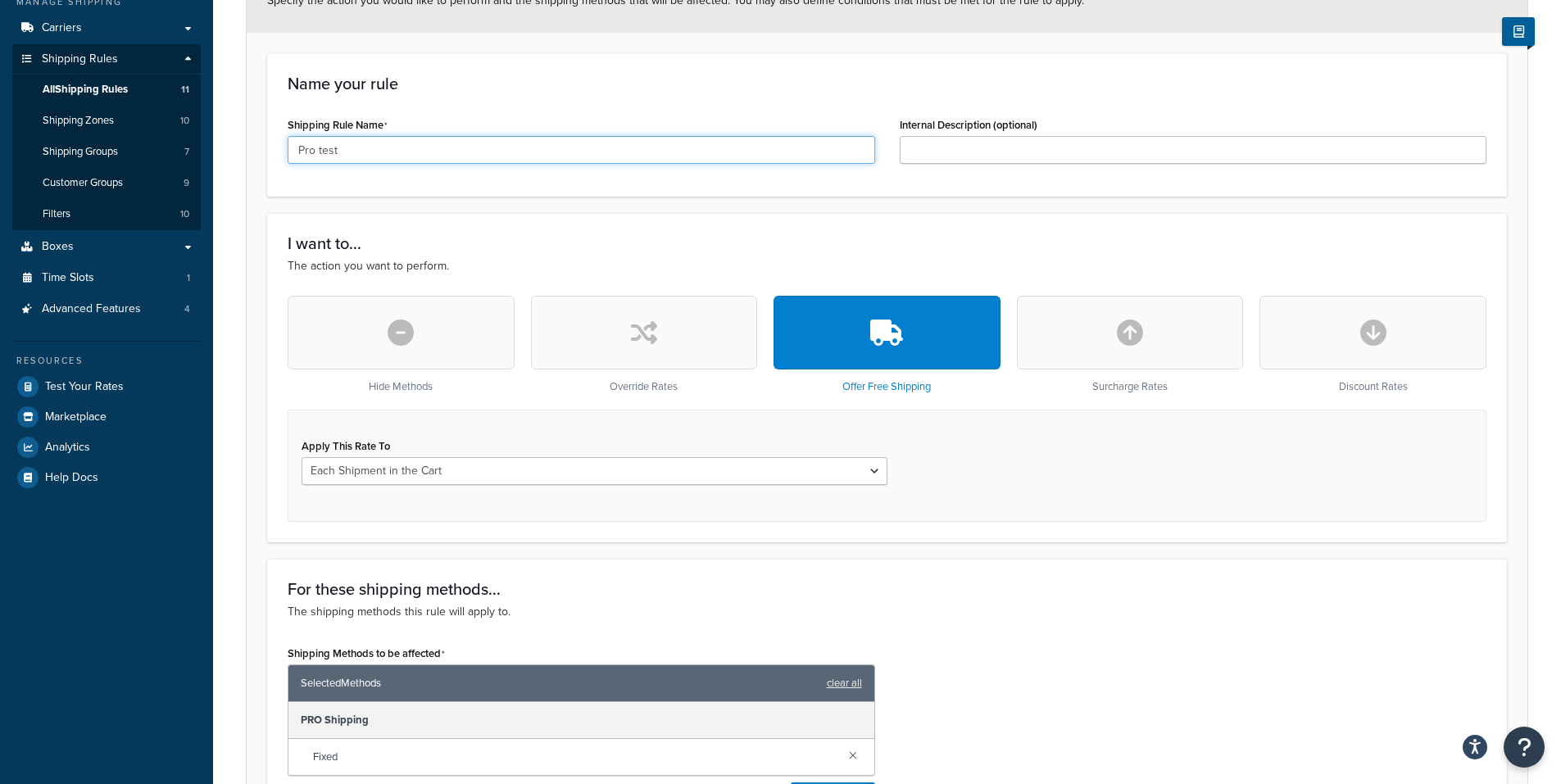
click at [377, 148] on input "Pro test" at bounding box center [582, 150] width 588 height 28
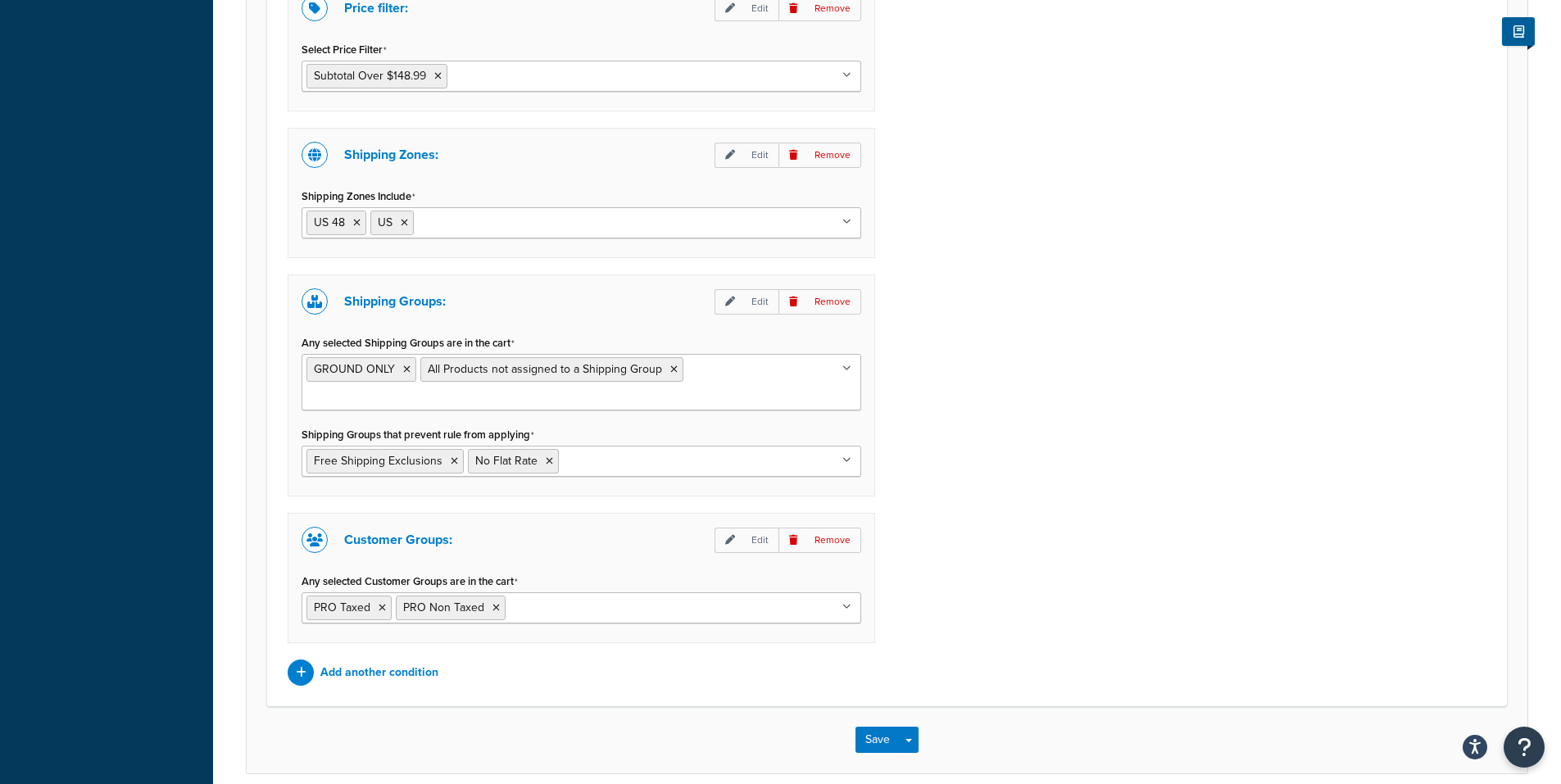
scroll to position [1252, 0]
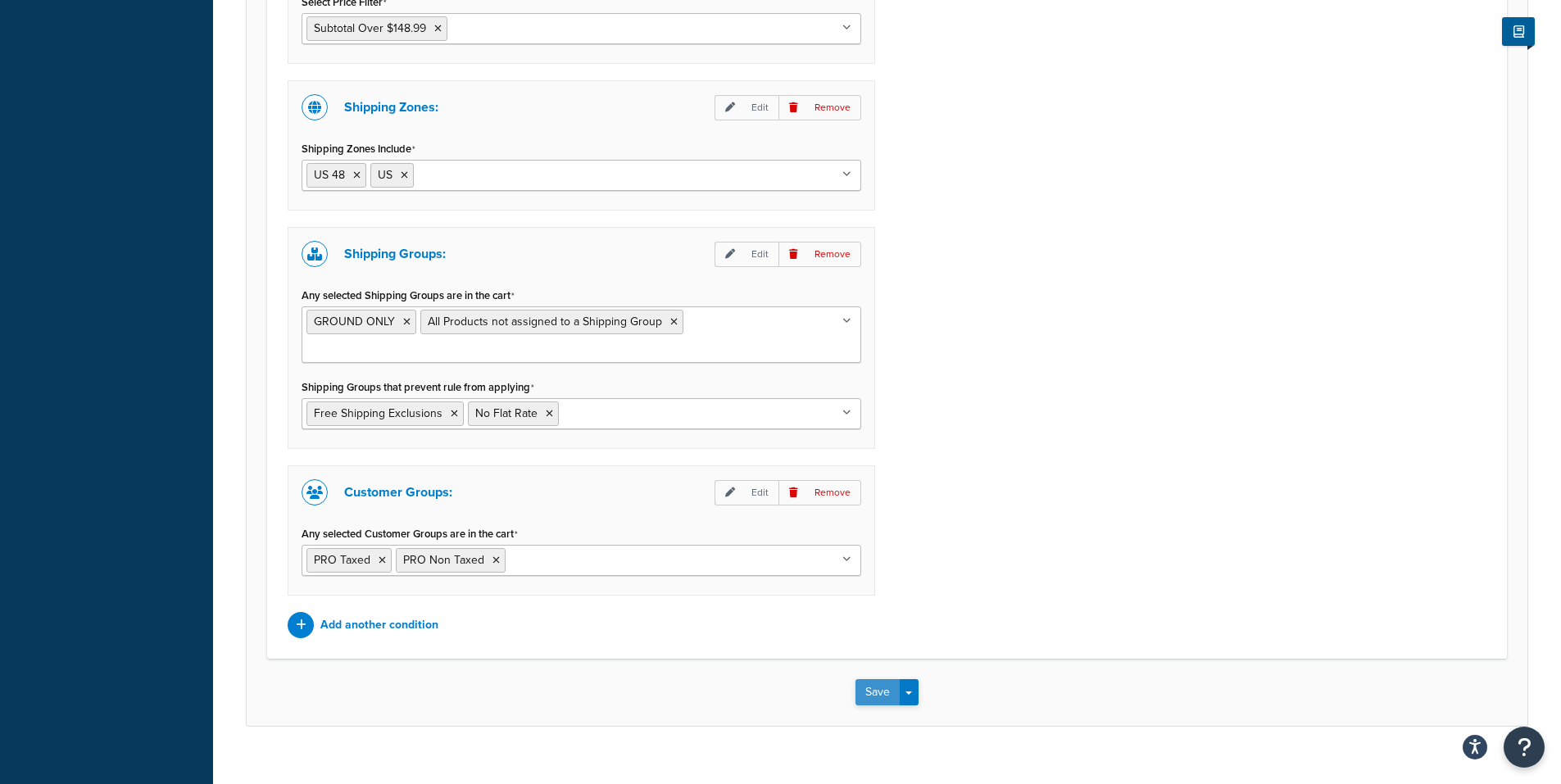
type input "Pro Shipping"
click at [874, 679] on button "Save" at bounding box center [878, 692] width 44 height 26
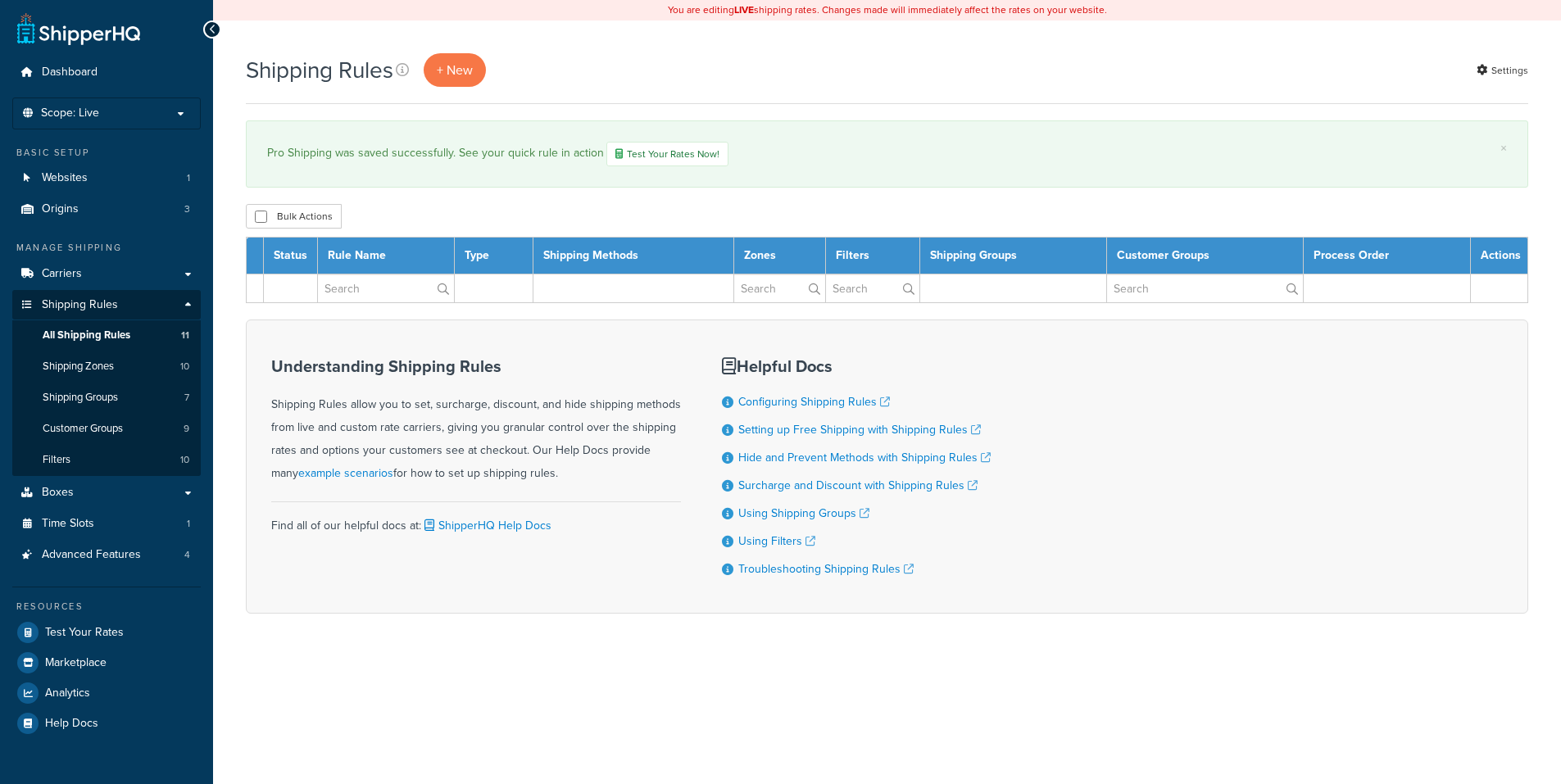
select select "15"
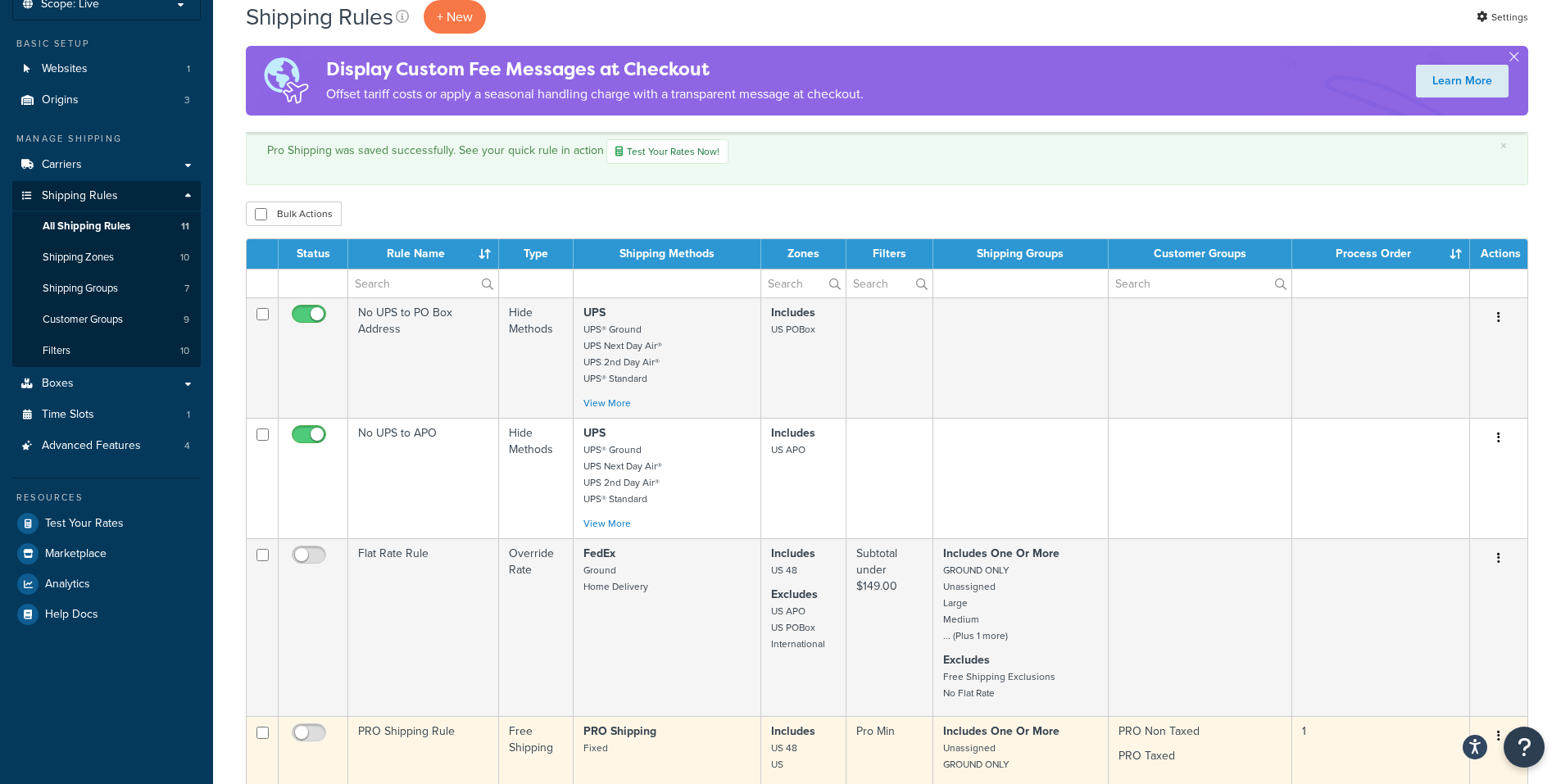
scroll to position [82, 0]
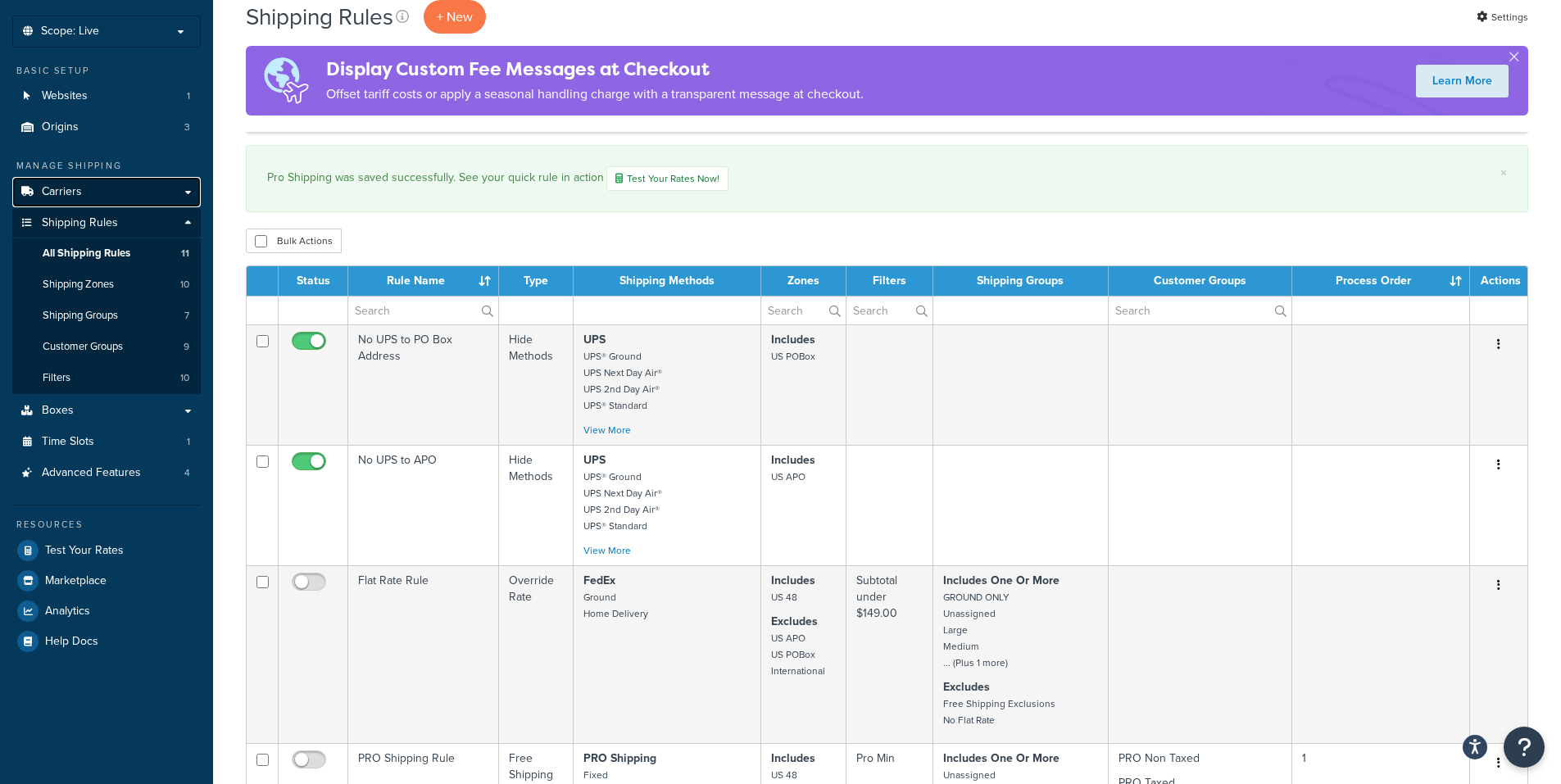
click at [80, 187] on span "Carriers" at bounding box center [62, 192] width 41 height 14
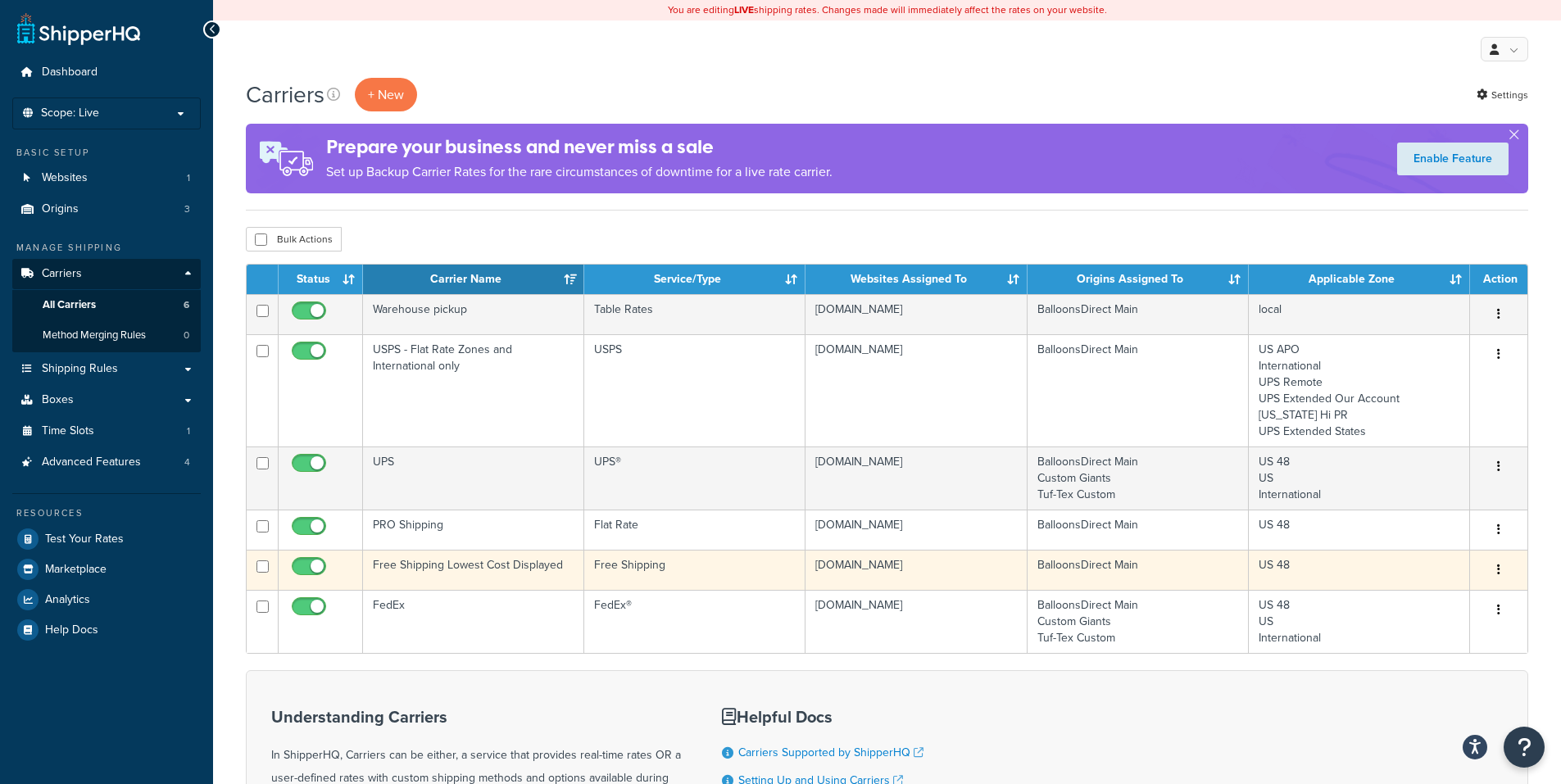
click at [1497, 564] on button "button" at bounding box center [1499, 571] width 23 height 26
click at [1408, 605] on link "Edit" at bounding box center [1432, 603] width 130 height 34
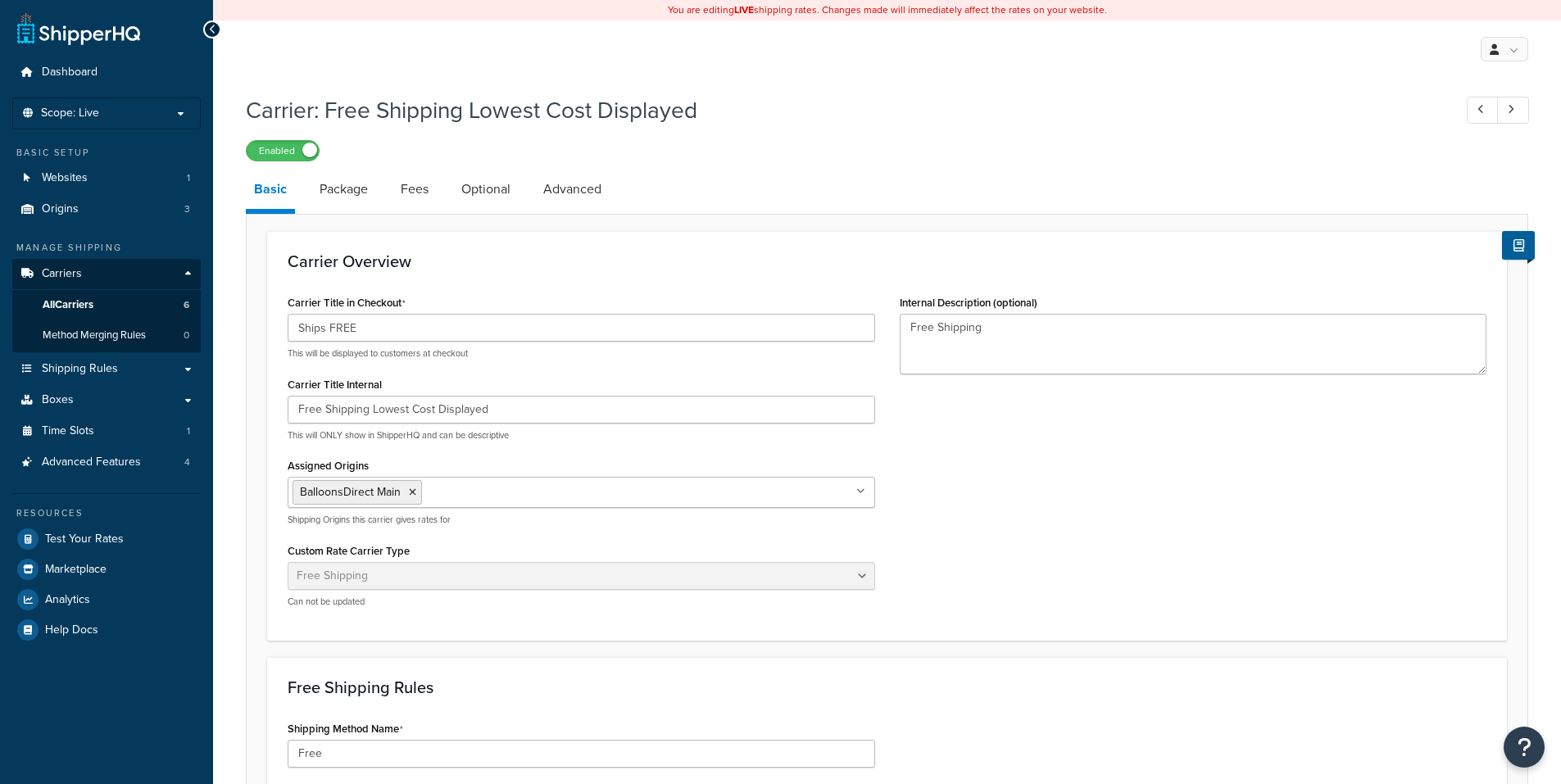
select select "free"
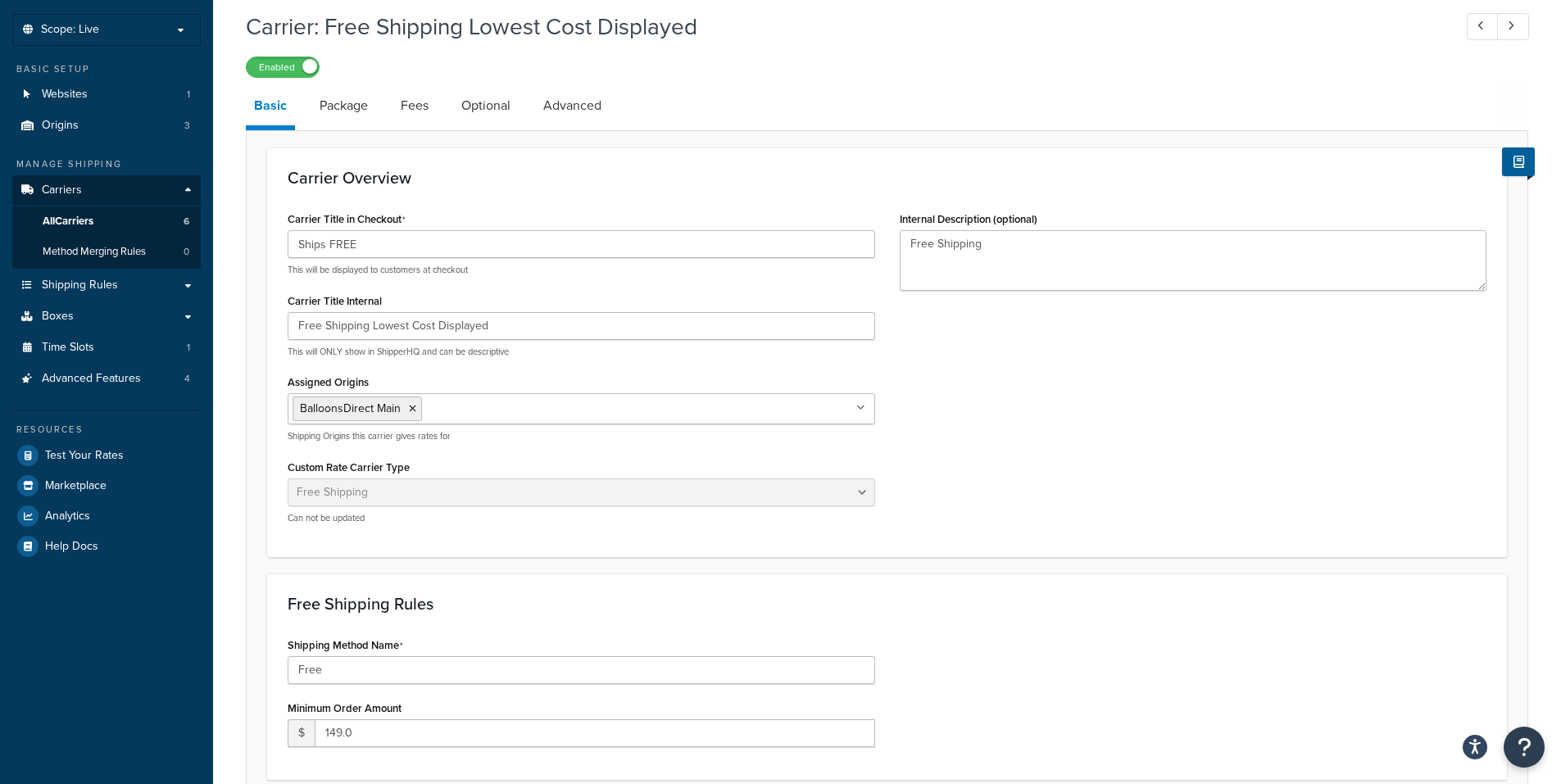
scroll to position [82, 0]
click at [348, 109] on link "Package" at bounding box center [343, 107] width 64 height 40
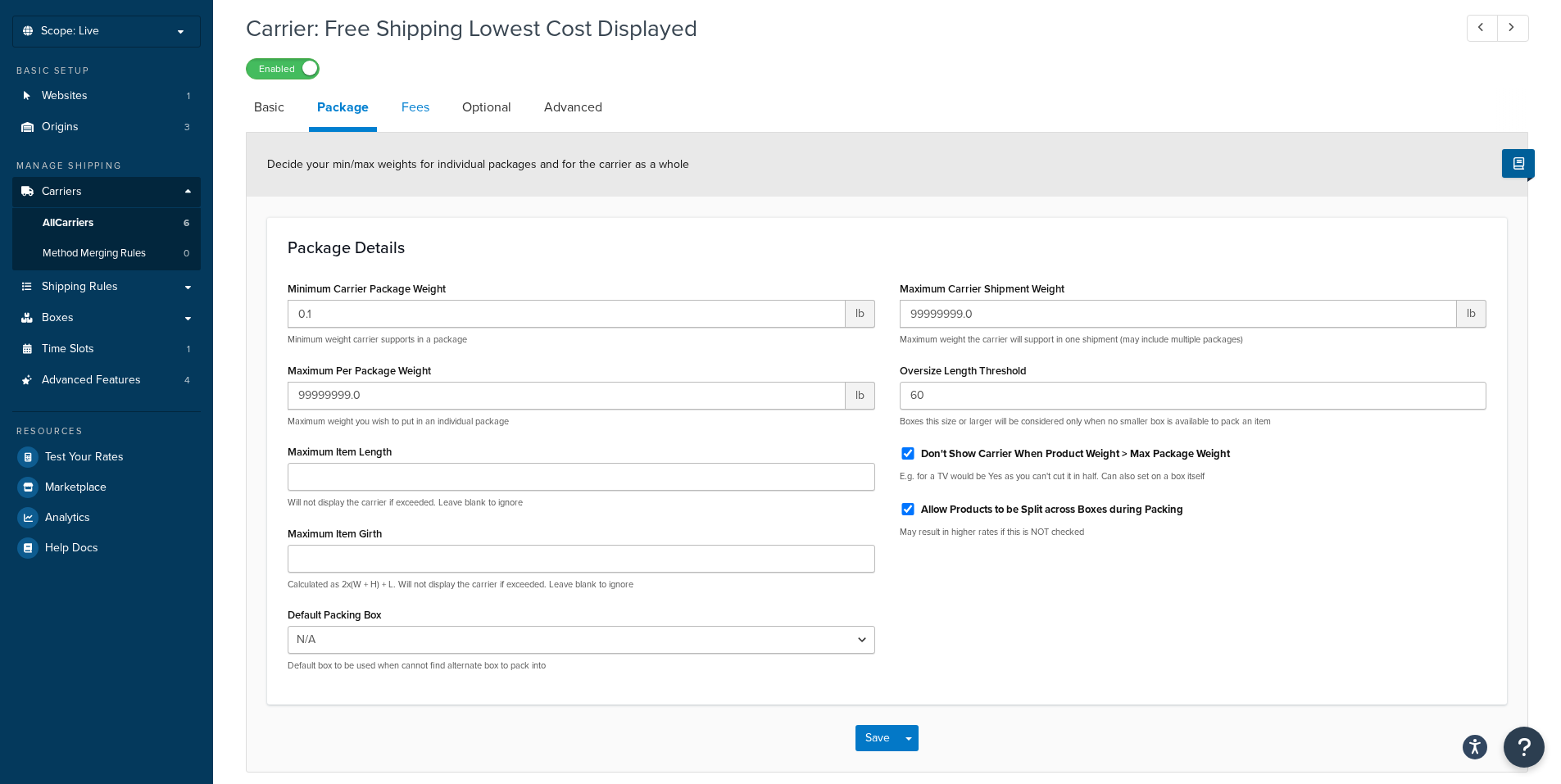
click at [424, 102] on link "Fees" at bounding box center [416, 107] width 44 height 40
select select "AFTER"
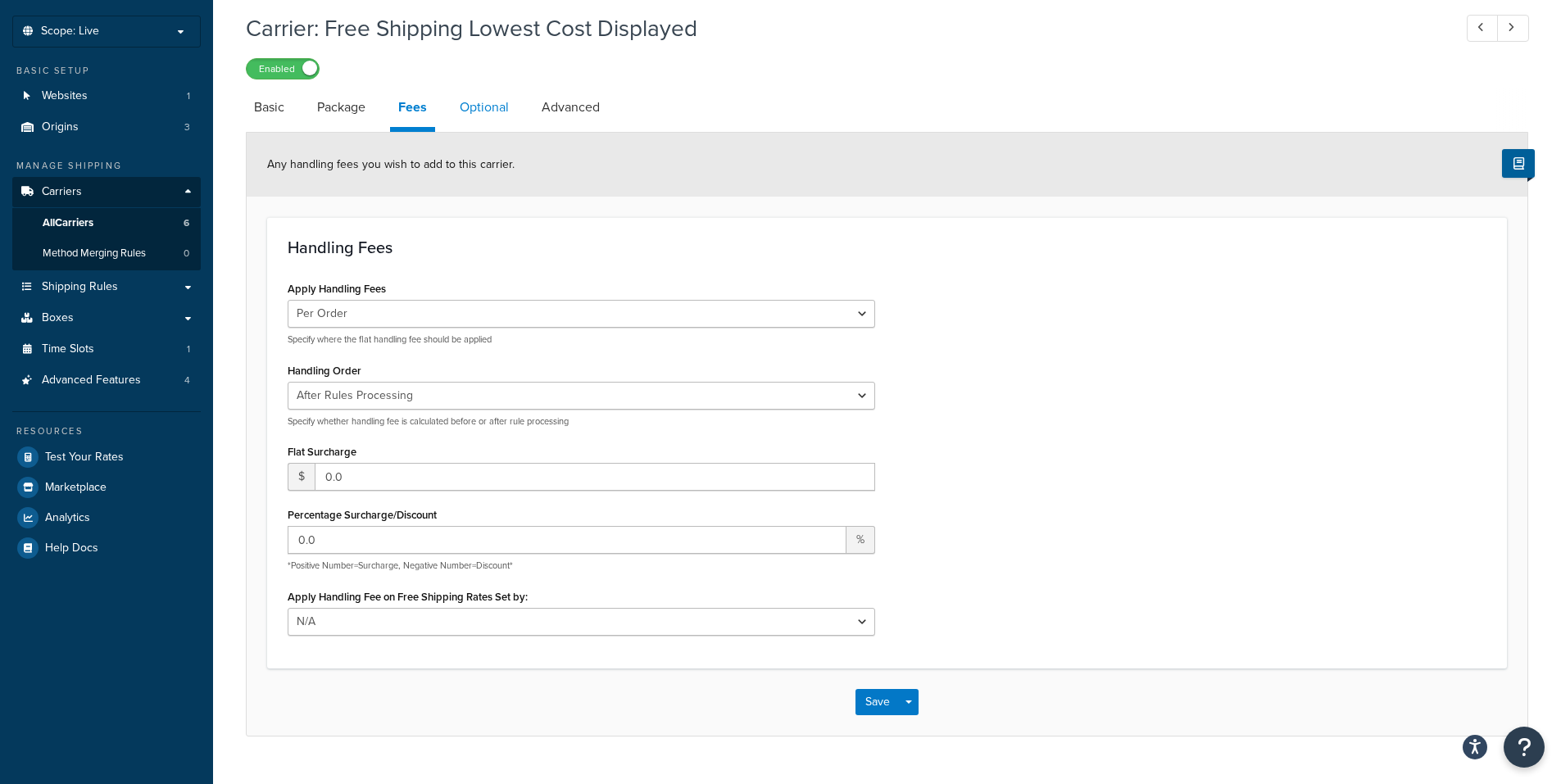
click at [506, 103] on link "Optional" at bounding box center [484, 107] width 65 height 40
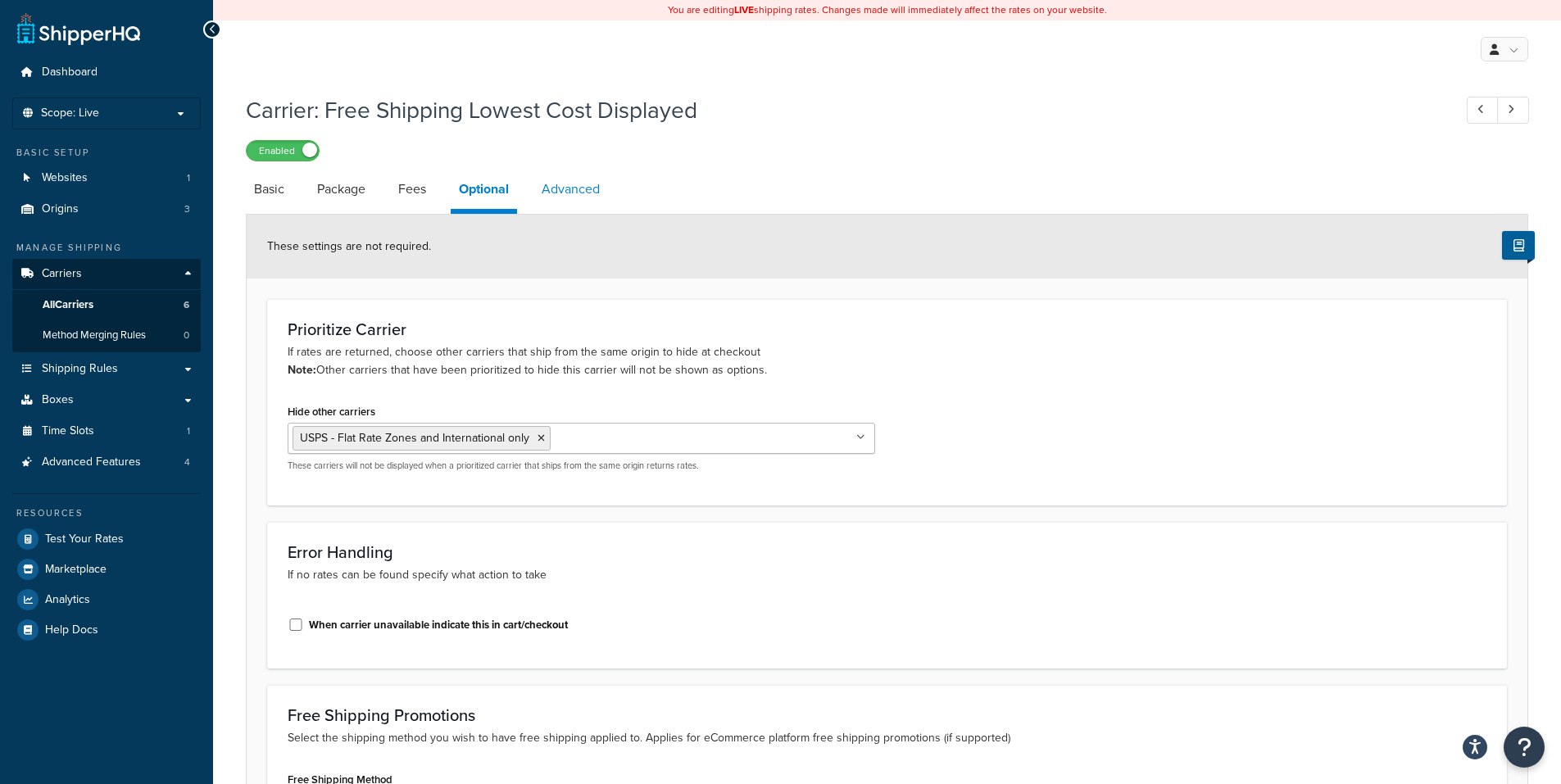
click at [575, 184] on link "Advanced" at bounding box center [571, 189] width 75 height 40
select select "false"
